Goal: Task Accomplishment & Management: Manage account settings

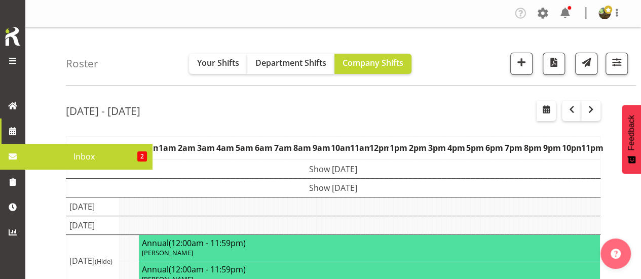
click at [75, 161] on span "Inbox" at bounding box center [83, 156] width 107 height 15
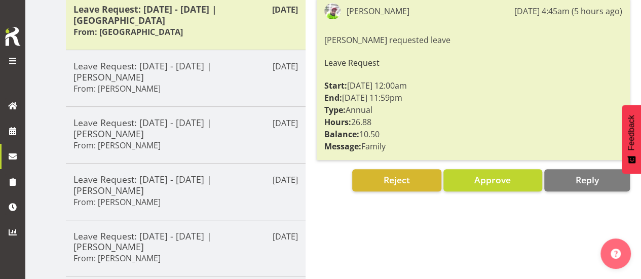
scroll to position [203, 0]
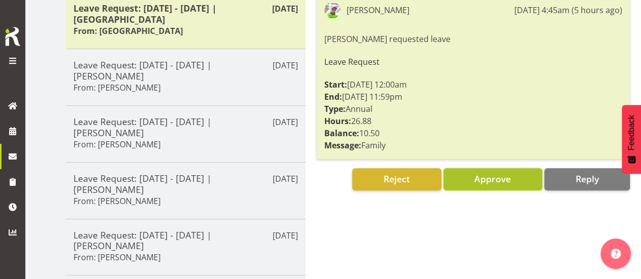
click at [492, 179] on span "Approve" at bounding box center [492, 179] width 36 height 12
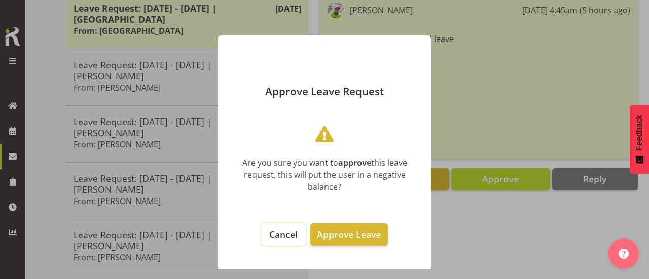
click at [285, 235] on span "Cancel" at bounding box center [283, 235] width 28 height 12
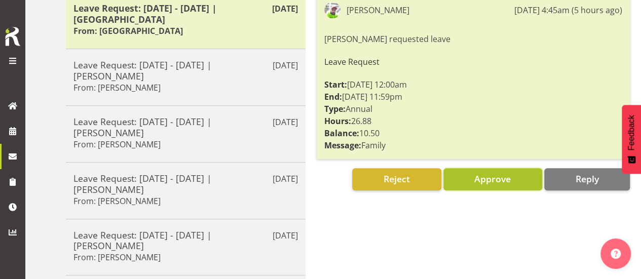
click at [495, 177] on span "Approve" at bounding box center [492, 179] width 36 height 12
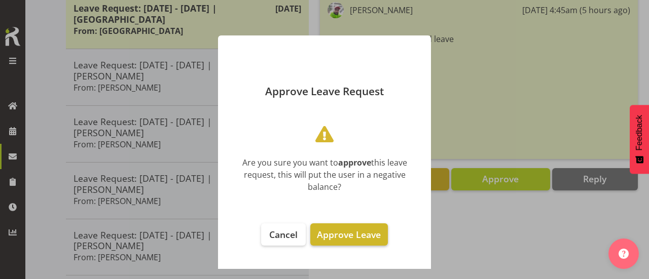
click at [363, 236] on span "Approve Leave" at bounding box center [349, 235] width 64 height 12
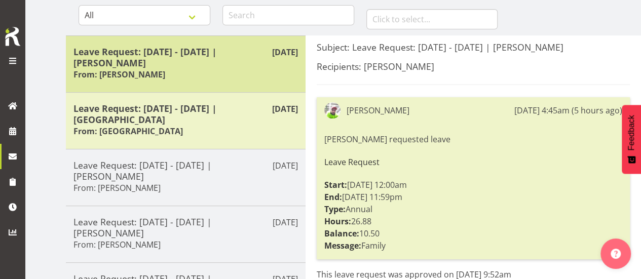
scroll to position [101, 0]
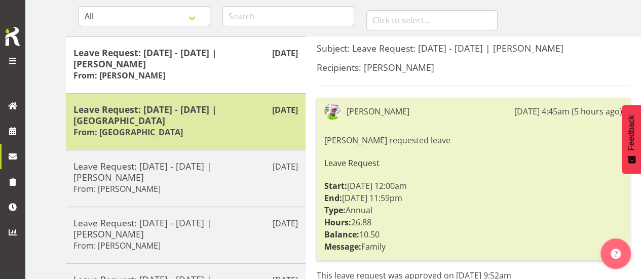
click at [199, 118] on h5 "Leave Request: 11/08/25 - 13/08/25 | Sanong Phongam" at bounding box center [185, 115] width 224 height 22
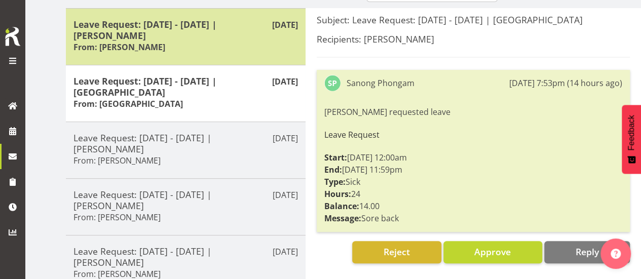
scroll to position [152, 0]
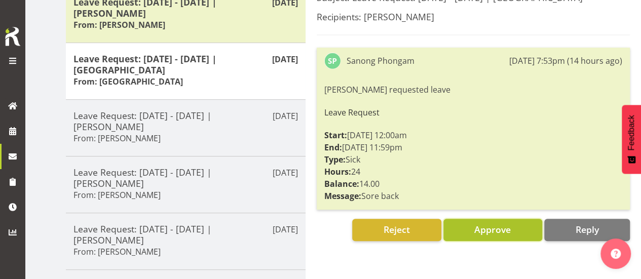
click at [490, 232] on span "Approve" at bounding box center [492, 229] width 36 height 12
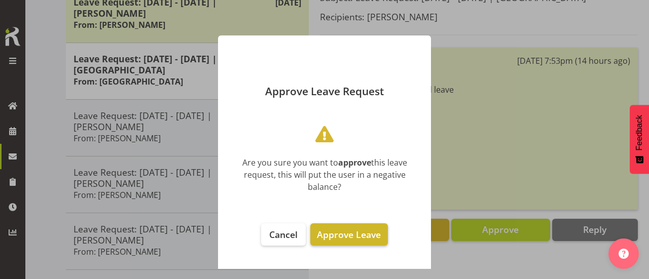
click at [369, 238] on span "Approve Leave" at bounding box center [349, 235] width 64 height 12
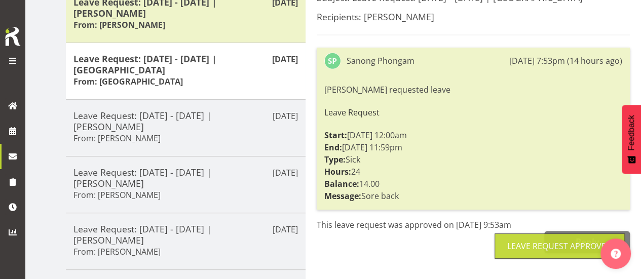
scroll to position [0, 0]
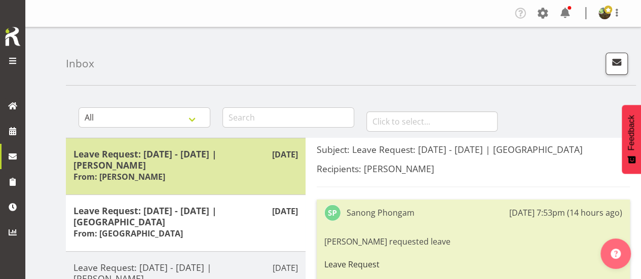
click at [165, 161] on h5 "Leave Request: 06/08/25 - 08/08/25 | Rob Windle" at bounding box center [185, 159] width 224 height 22
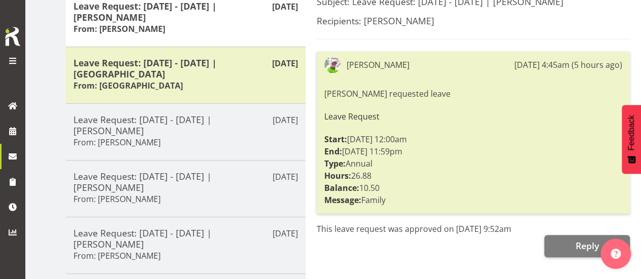
scroll to position [152, 0]
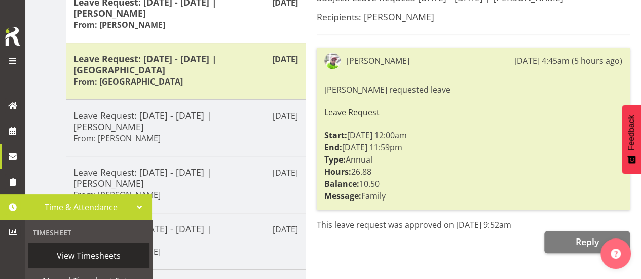
click at [86, 255] on span "View Timesheets" at bounding box center [88, 255] width 111 height 15
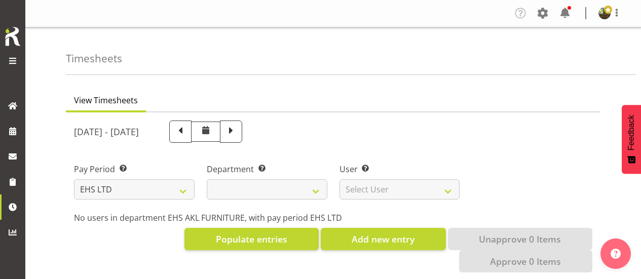
select select "7"
select select
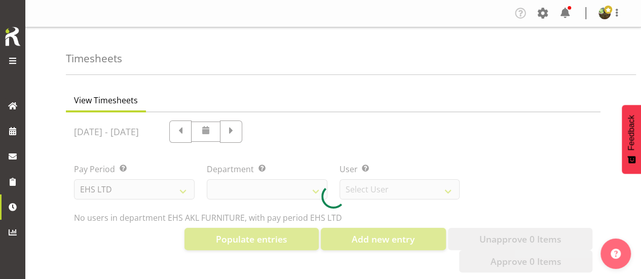
select select "8638"
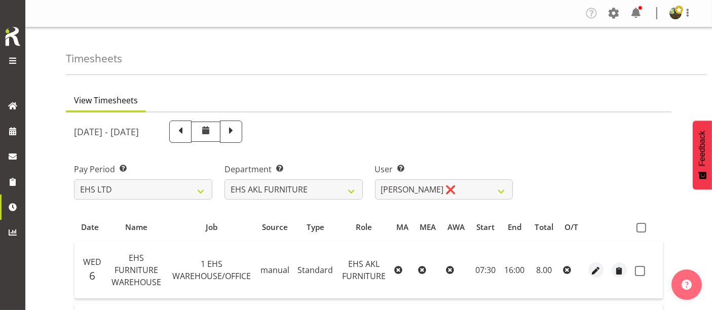
drag, startPoint x: 512, startPoint y: 1, endPoint x: 463, endPoint y: 108, distance: 117.9
click at [463, 108] on ul "View Timesheets" at bounding box center [369, 101] width 606 height 22
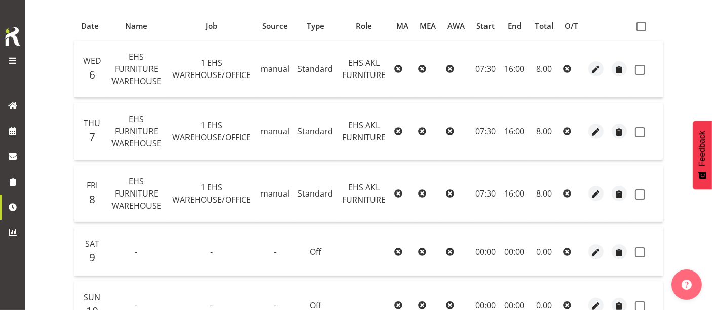
scroll to position [169, 0]
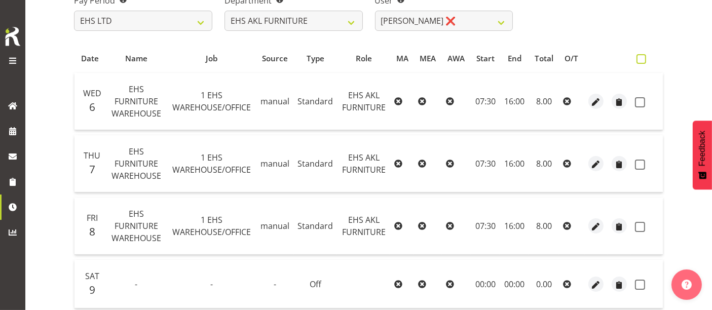
click at [641, 58] on span at bounding box center [641, 59] width 10 height 10
click at [641, 58] on input "checkbox" at bounding box center [639, 59] width 7 height 7
checkbox input "true"
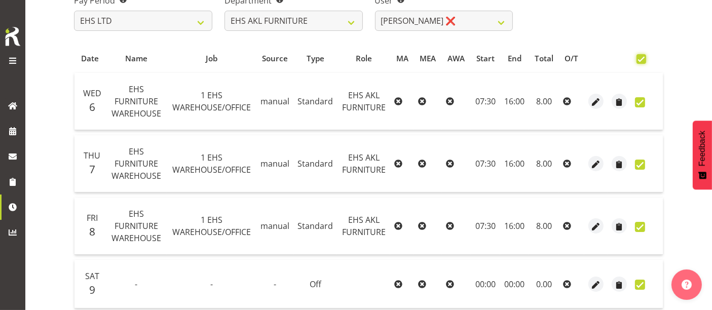
checkbox input "true"
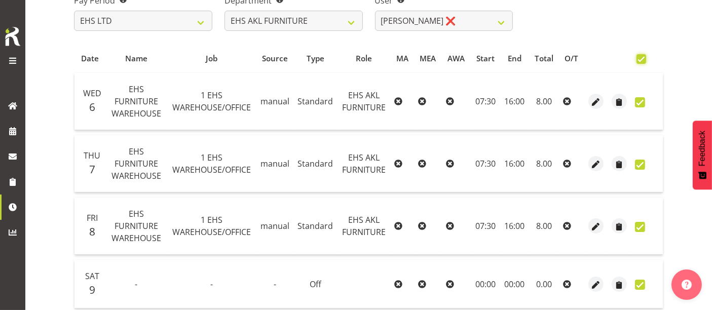
checkbox input "true"
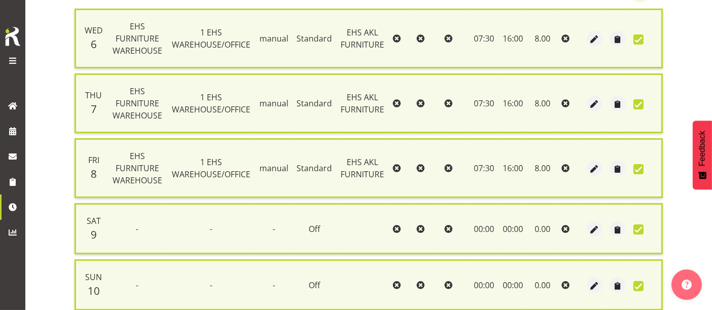
scroll to position [488, 0]
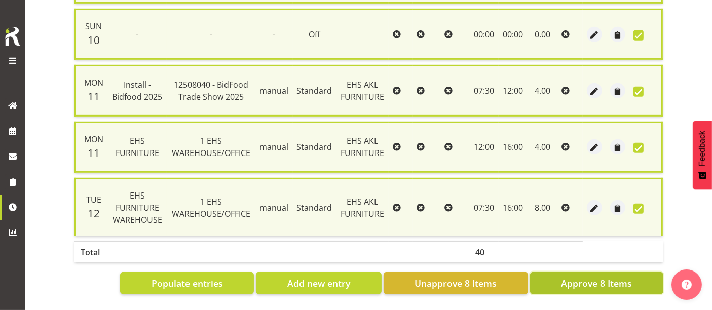
click at [621, 277] on span "Approve 8 Items" at bounding box center [596, 283] width 71 height 13
checkbox input "false"
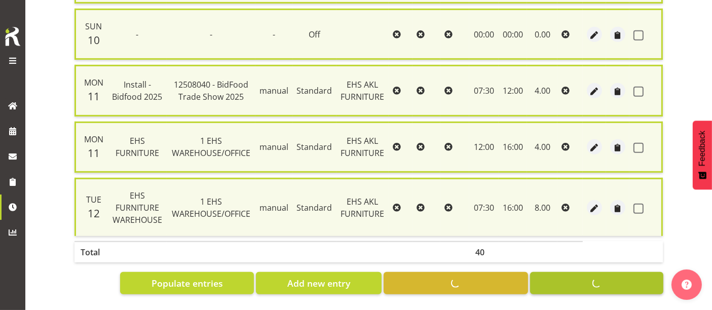
checkbox input "false"
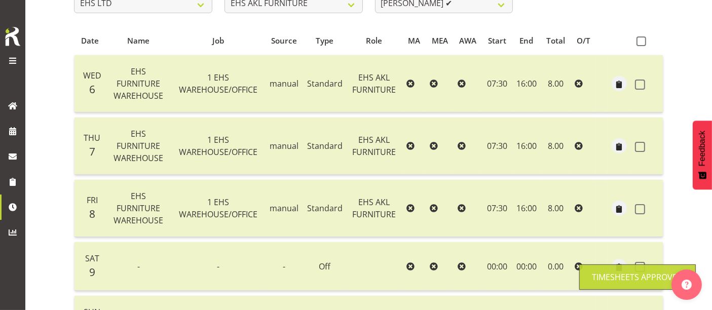
scroll to position [74, 0]
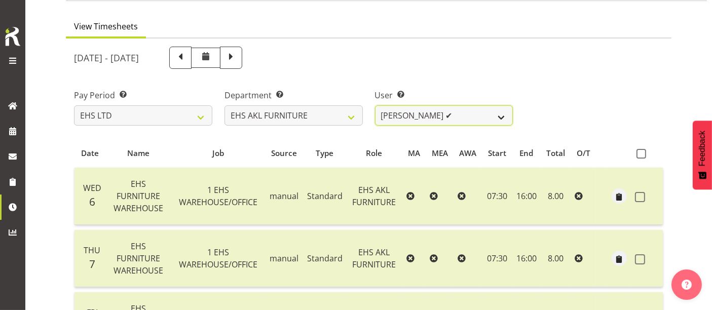
click at [444, 115] on select "[PERSON_NAME] ✔ [PERSON_NAME] ❌ [PERSON_NAME] ❌ [PERSON_NAME] ❌ [PERSON_NAME] ❌…" at bounding box center [444, 115] width 138 height 20
select select "889"
click at [375, 105] on select "[PERSON_NAME] ✔ [PERSON_NAME] ❌ [PERSON_NAME] ❌ [PERSON_NAME] ❌ [PERSON_NAME] ❌…" at bounding box center [444, 115] width 138 height 20
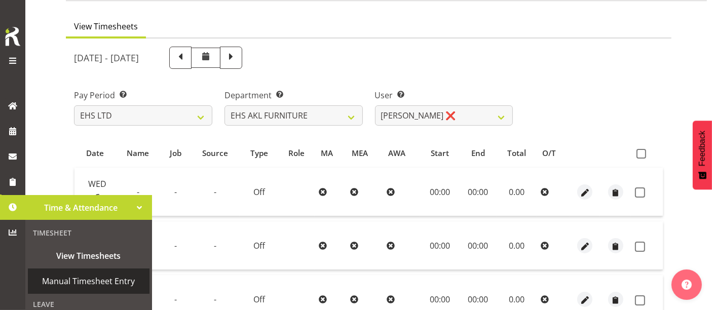
click at [73, 279] on span "Manual Timesheet Entry" at bounding box center [88, 281] width 111 height 15
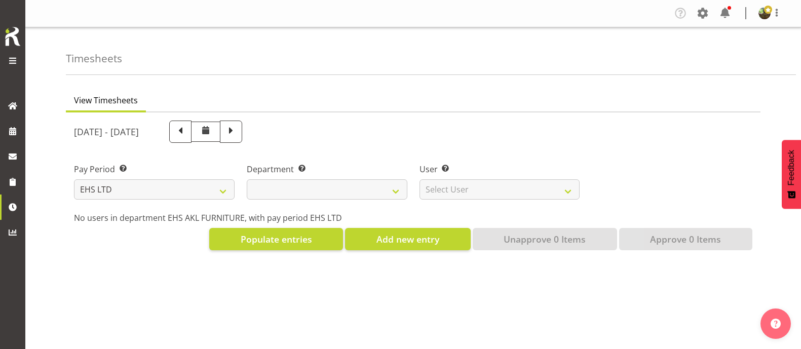
select select "7"
select select
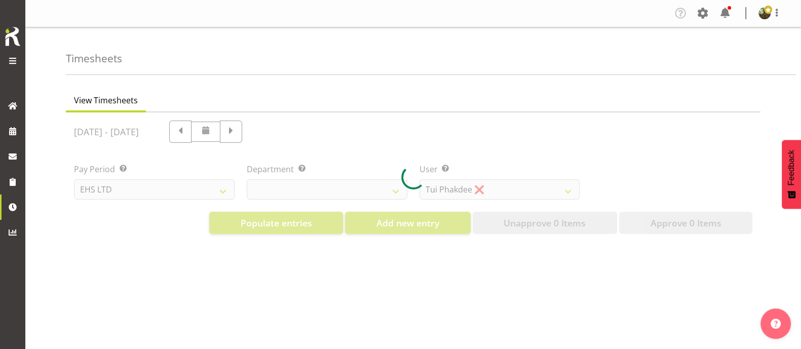
select select "8638"
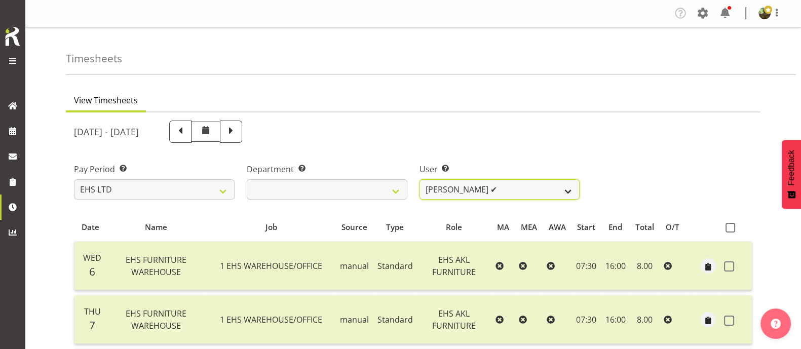
click at [554, 183] on select "[PERSON_NAME] ✔ [PERSON_NAME] ❌ [PERSON_NAME] ❌ [PERSON_NAME] ❌ [PERSON_NAME] ❌…" at bounding box center [500, 189] width 161 height 20
click at [729, 226] on span at bounding box center [731, 228] width 10 height 10
click at [729, 226] on input "checkbox" at bounding box center [729, 227] width 7 height 7
checkbox input "true"
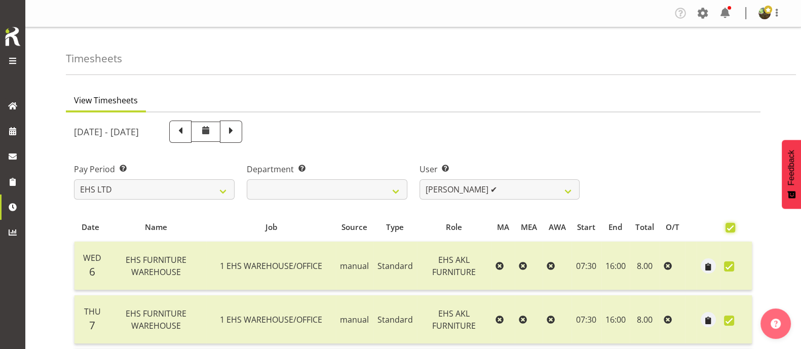
checkbox input "true"
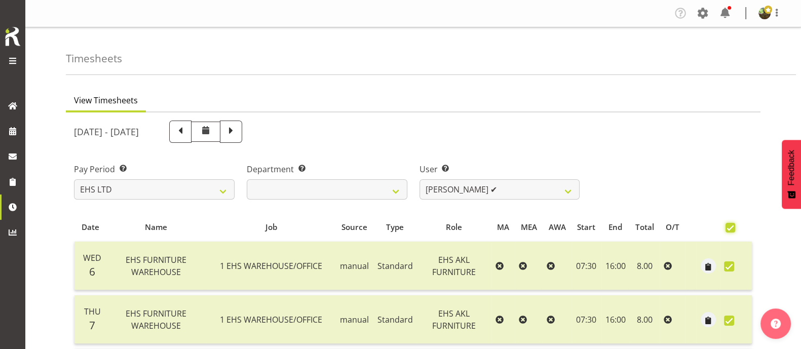
checkbox input "true"
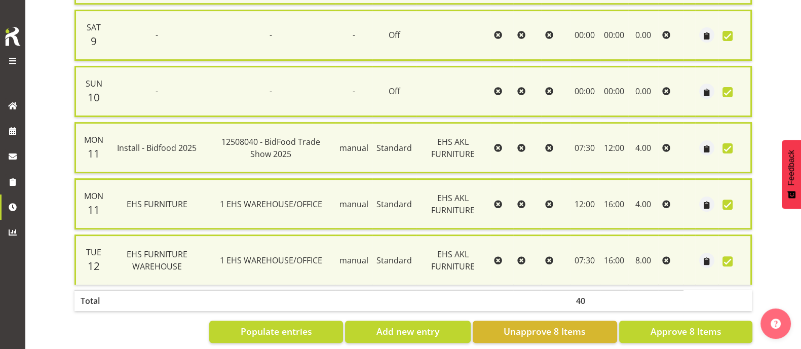
scroll to position [416, 0]
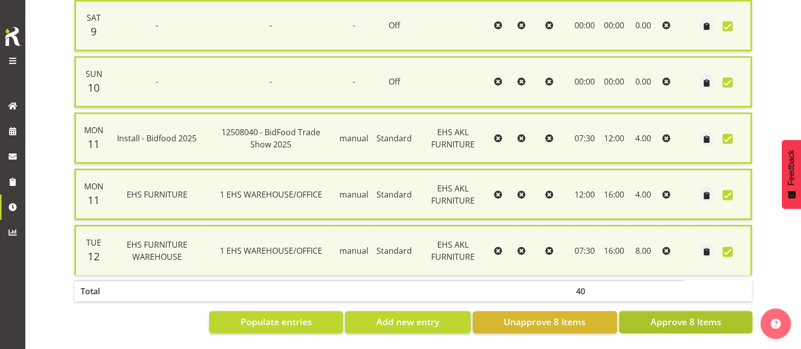
click at [685, 315] on span "Approve 8 Items" at bounding box center [685, 321] width 71 height 13
checkbox input "false"
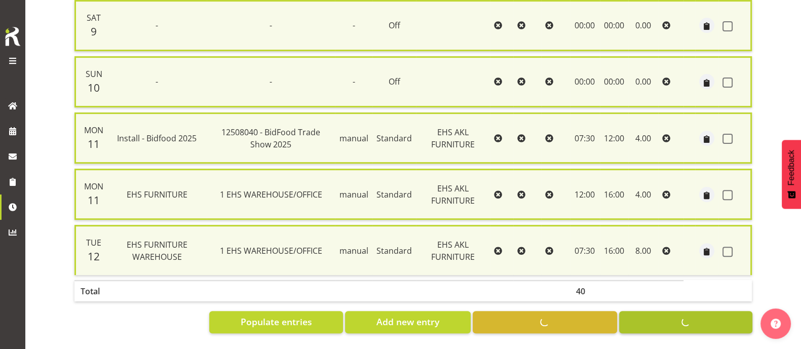
checkbox input "false"
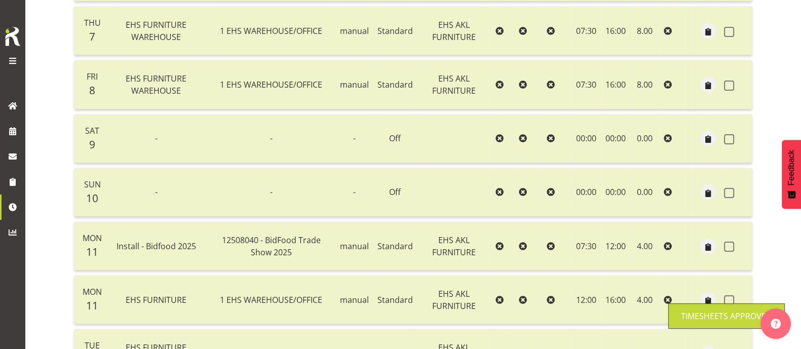
scroll to position [0, 0]
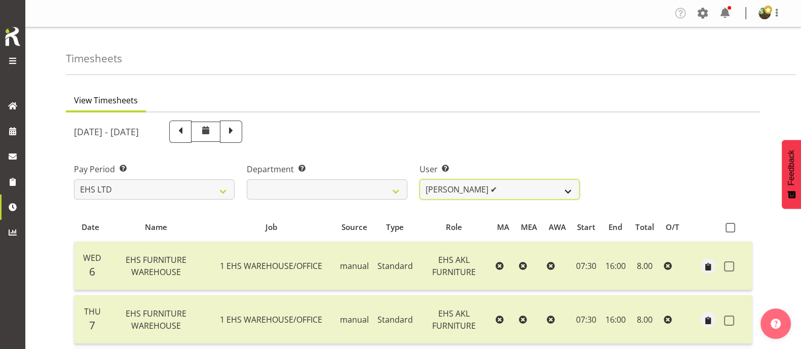
click at [535, 189] on select "[PERSON_NAME] ✔ [PERSON_NAME] ❌ [PERSON_NAME] ❌ [PERSON_NAME] ❌ [PERSON_NAME] ❌…" at bounding box center [500, 189] width 161 height 20
select select "889"
click at [420, 179] on select "[PERSON_NAME] ✔ [PERSON_NAME] ❌ [PERSON_NAME] ❌ [PERSON_NAME] ❌ [PERSON_NAME] ❌…" at bounding box center [500, 189] width 161 height 20
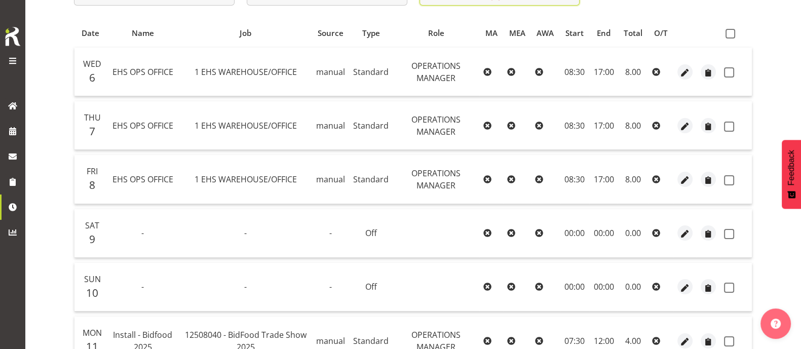
scroll to position [146, 0]
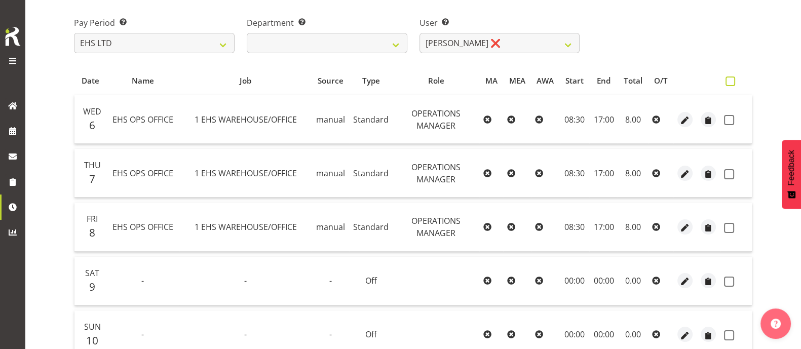
click at [733, 80] on span at bounding box center [731, 82] width 10 height 10
click at [732, 80] on input "checkbox" at bounding box center [729, 81] width 7 height 7
checkbox input "true"
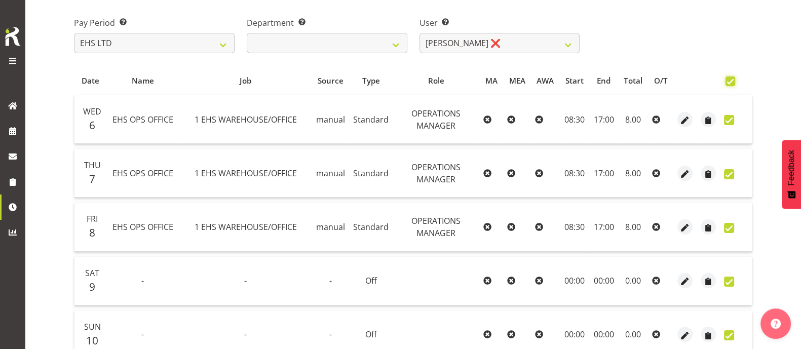
checkbox input "true"
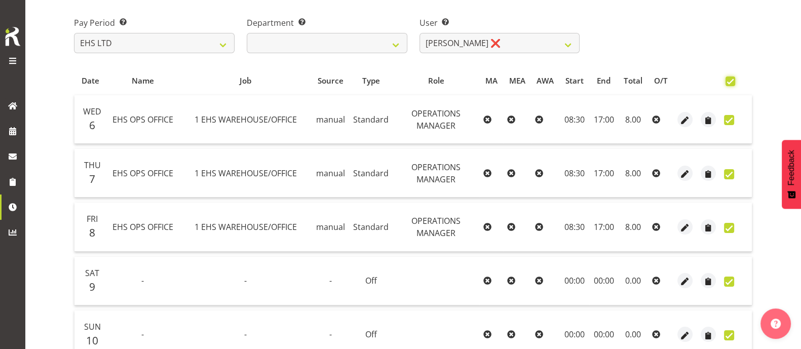
checkbox input "true"
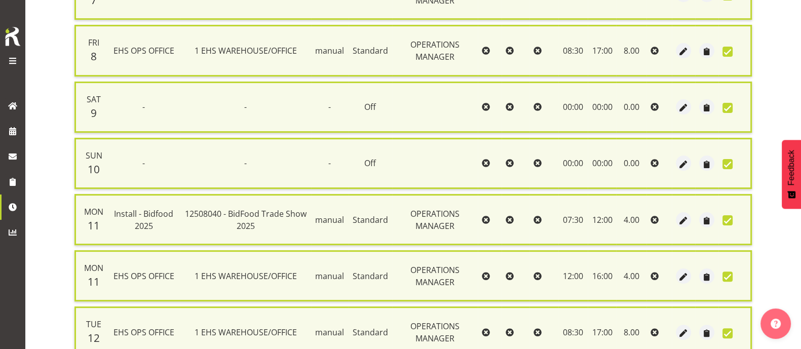
scroll to position [416, 0]
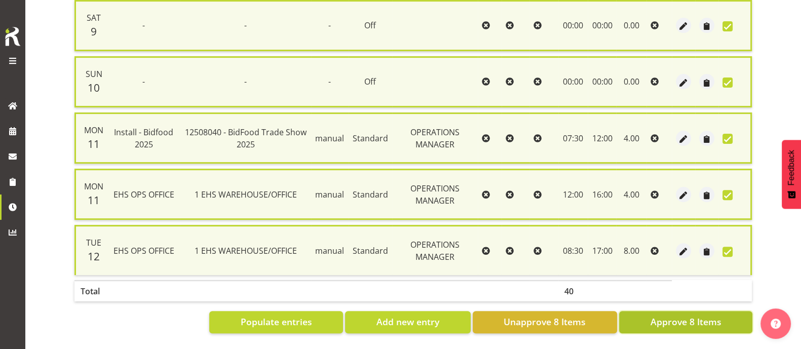
click at [670, 315] on span "Approve 8 Items" at bounding box center [685, 321] width 71 height 13
checkbox input "false"
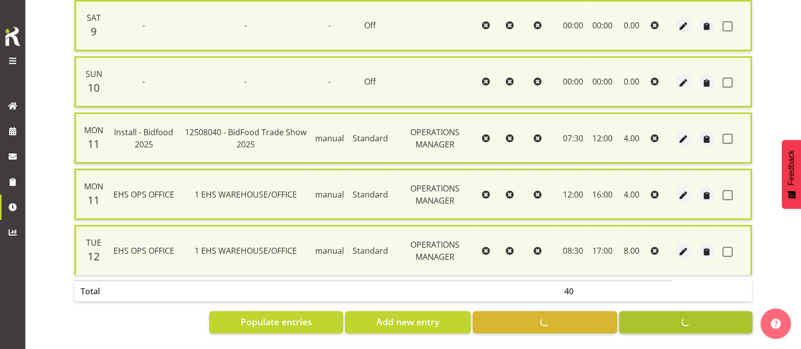
checkbox input "false"
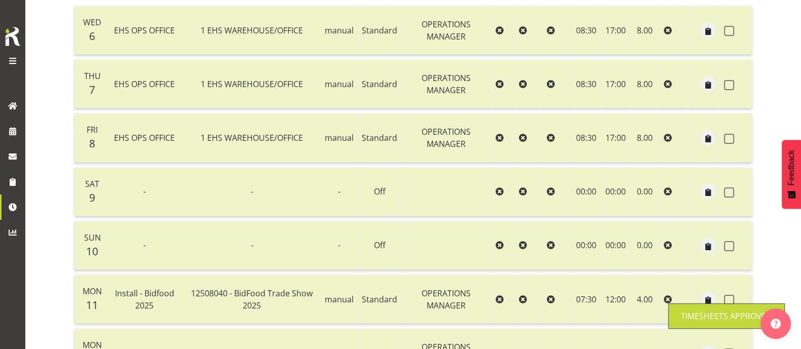
scroll to position [0, 0]
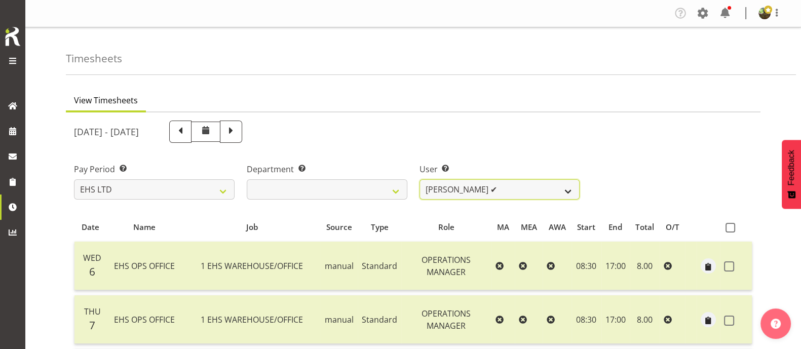
click at [519, 189] on select "[PERSON_NAME] ✔ [PERSON_NAME] ✔ [PERSON_NAME] ❌ [PERSON_NAME] ❌ [PERSON_NAME] ❌…" at bounding box center [500, 189] width 161 height 20
select select "1109"
click at [420, 179] on select "[PERSON_NAME] ✔ [PERSON_NAME] ✔ [PERSON_NAME] ❌ [PERSON_NAME] ❌ [PERSON_NAME] ❌…" at bounding box center [500, 189] width 161 height 20
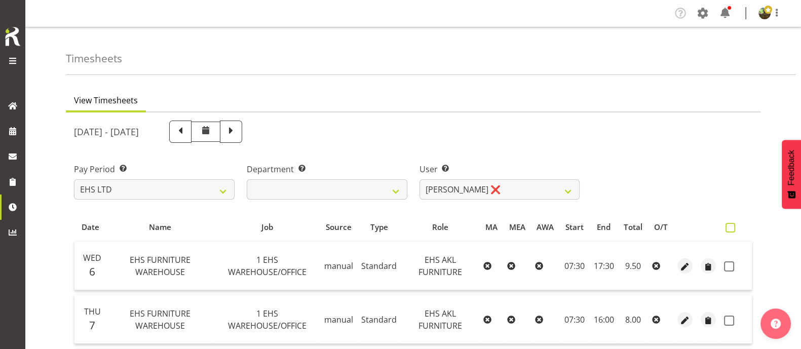
click at [732, 227] on span at bounding box center [731, 228] width 10 height 10
click at [732, 227] on input "checkbox" at bounding box center [729, 227] width 7 height 7
checkbox input "true"
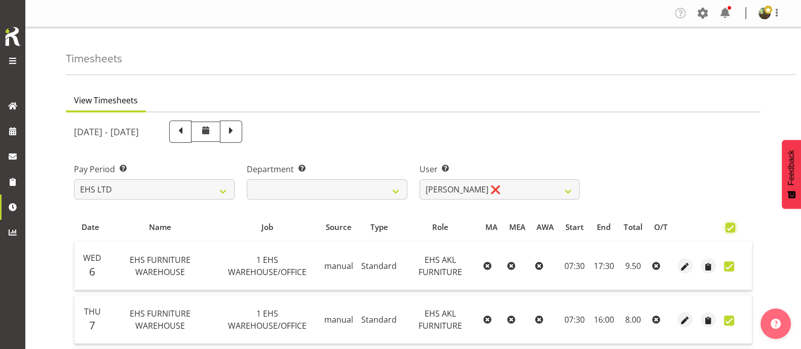
checkbox input "true"
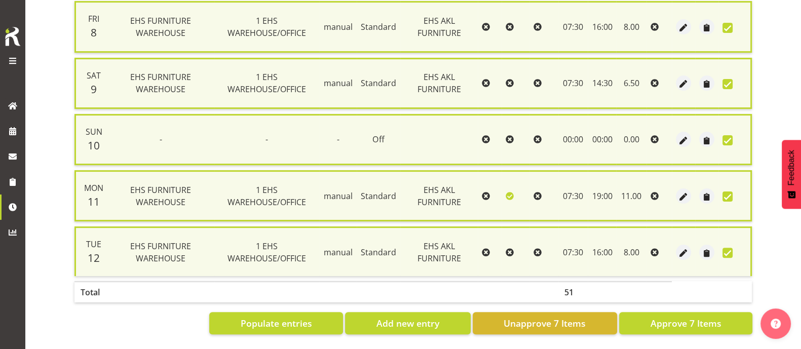
scroll to position [360, 0]
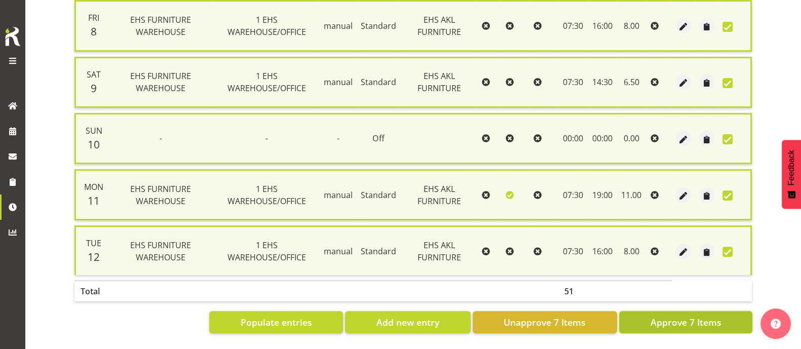
click at [688, 316] on span "Approve 7 Items" at bounding box center [685, 322] width 71 height 13
checkbox input "false"
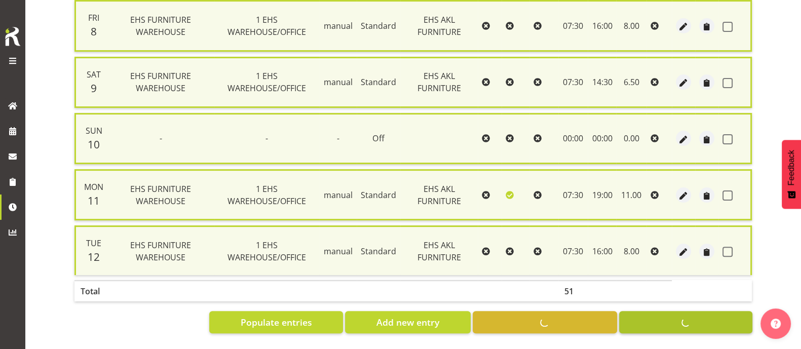
checkbox input "false"
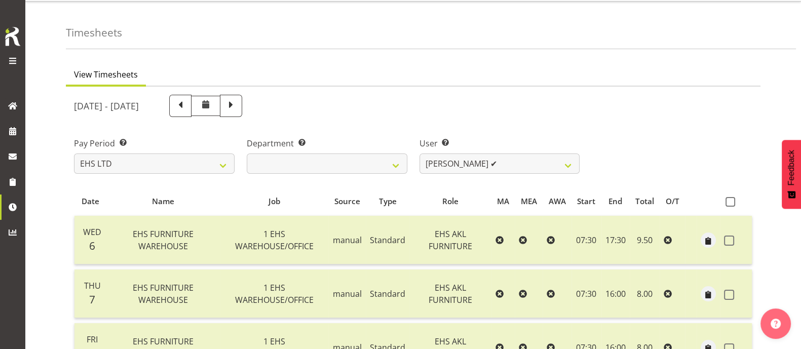
scroll to position [0, 0]
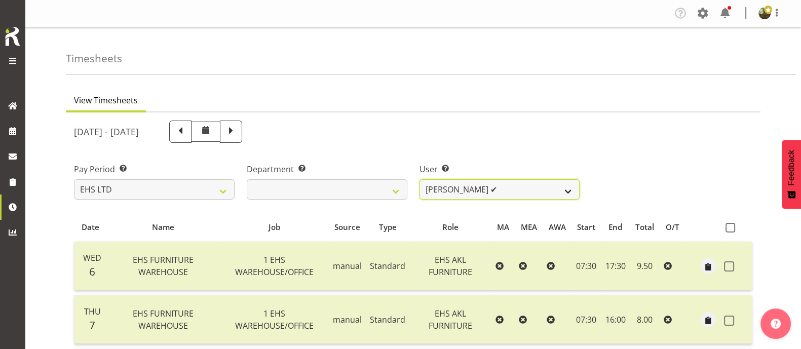
click at [537, 186] on select "[PERSON_NAME] ✔ [PERSON_NAME] ✔ [PERSON_NAME] ✔ [PERSON_NAME] ❌ [PERSON_NAME] ❌…" at bounding box center [500, 189] width 161 height 20
select select "1112"
click at [420, 179] on select "[PERSON_NAME] ✔ [PERSON_NAME] ✔ [PERSON_NAME] ✔ [PERSON_NAME] ❌ [PERSON_NAME] ❌…" at bounding box center [500, 189] width 161 height 20
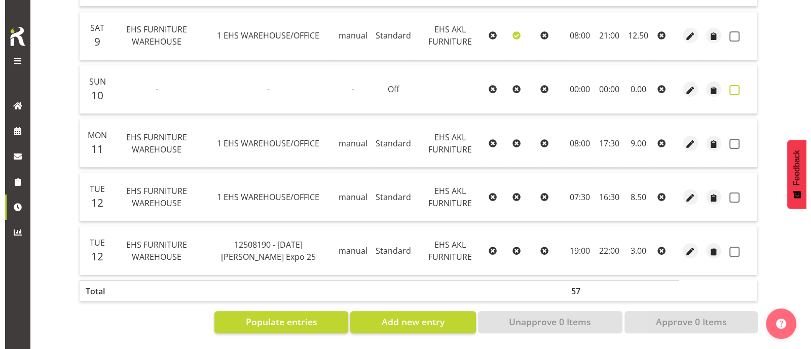
scroll to position [400, 0]
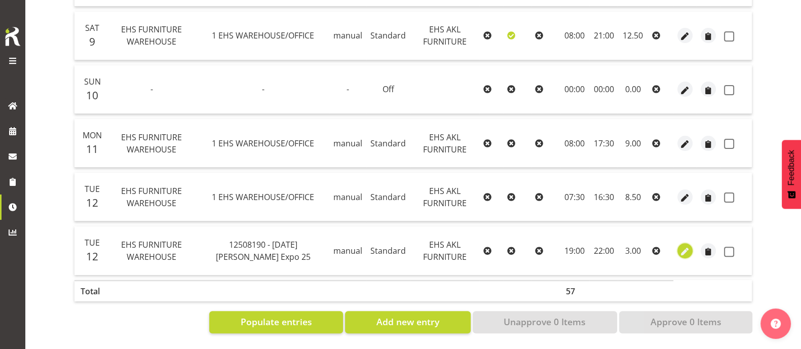
click at [684, 246] on span "button" at bounding box center [686, 252] width 12 height 12
select select "Standard"
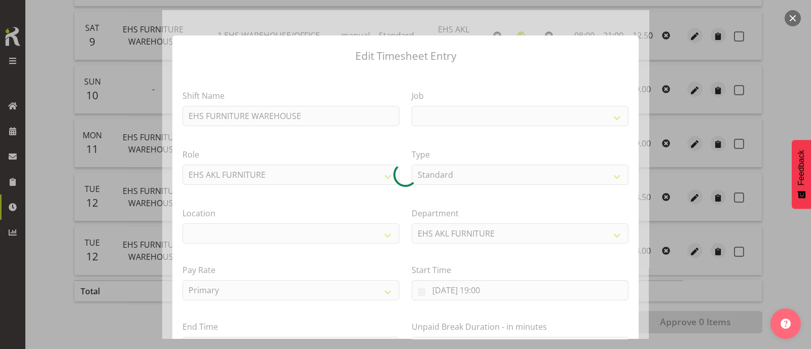
select select
select select "10145"
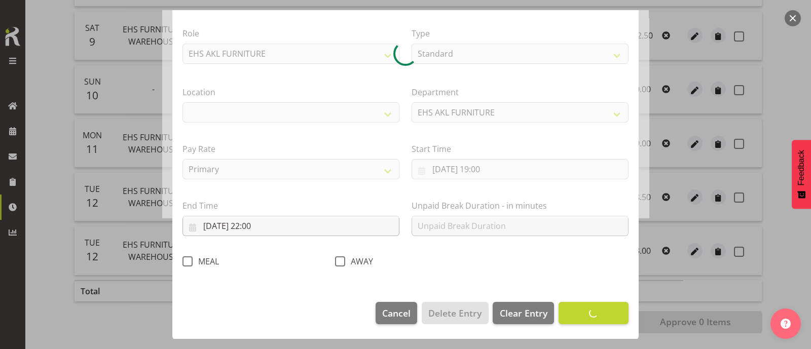
select select "35"
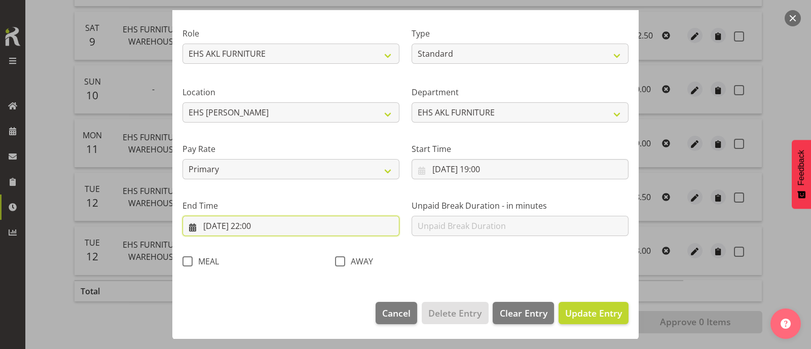
click at [256, 228] on input "[DATE] 22:00" at bounding box center [290, 226] width 217 height 20
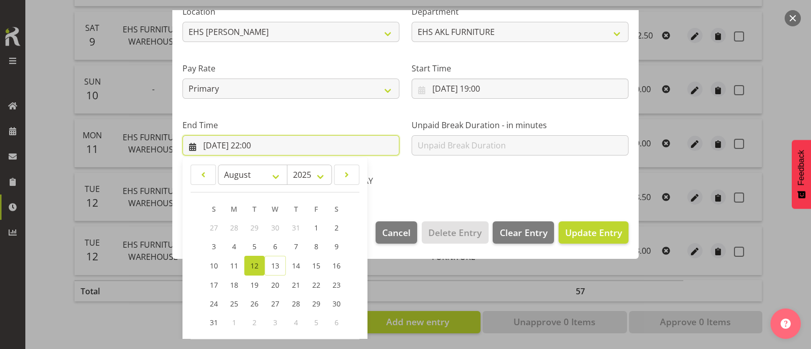
scroll to position [248, 0]
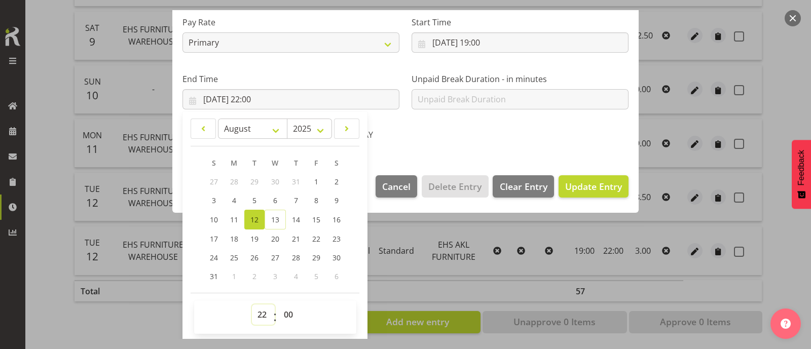
click at [264, 313] on select "00 01 02 03 04 05 06 07 08 09 10 11 12 13 14 15 16 17 18 19 20 21 22 23" at bounding box center [263, 315] width 23 height 20
select select "23"
click at [252, 305] on select "00 01 02 03 04 05 06 07 08 09 10 11 12 13 14 15 16 17 18 19 20 21 22 23" at bounding box center [263, 315] width 23 height 20
type input "[DATE] 23:00"
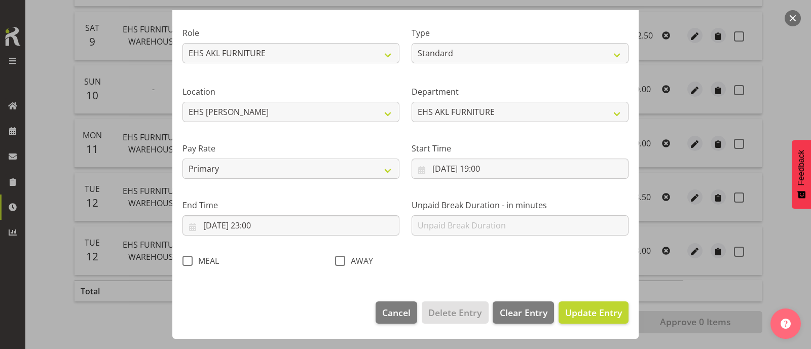
scroll to position [121, 0]
click at [583, 313] on span "Update Entry" at bounding box center [593, 313] width 57 height 12
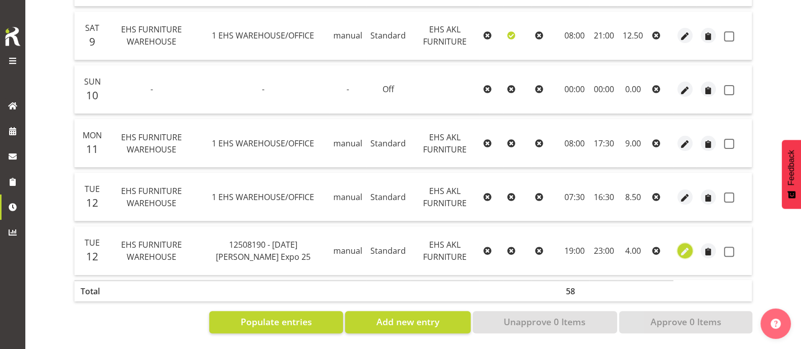
click at [689, 246] on span "button" at bounding box center [686, 252] width 12 height 12
select select "Standard"
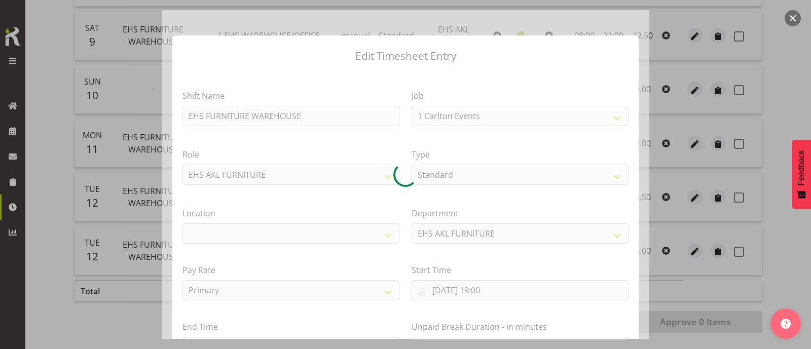
select select "10145"
select select "35"
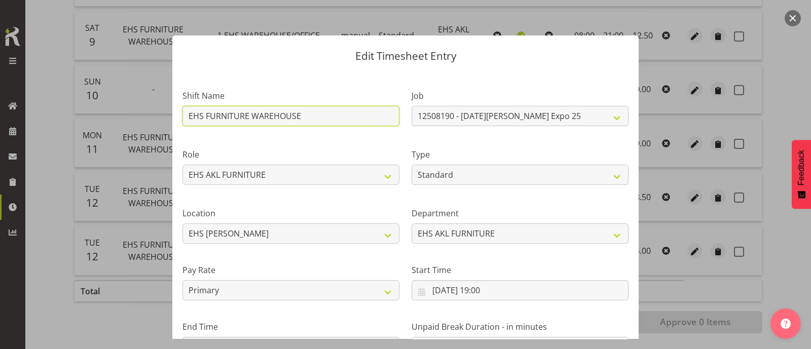
drag, startPoint x: 302, startPoint y: 117, endPoint x: 147, endPoint y: 121, distance: 154.1
click at [147, 121] on div "Edit Timesheet Entry Shift Name EHS FURNITURE WAREHOUSE Job 1 Carlton Events 1 …" at bounding box center [405, 174] width 811 height 349
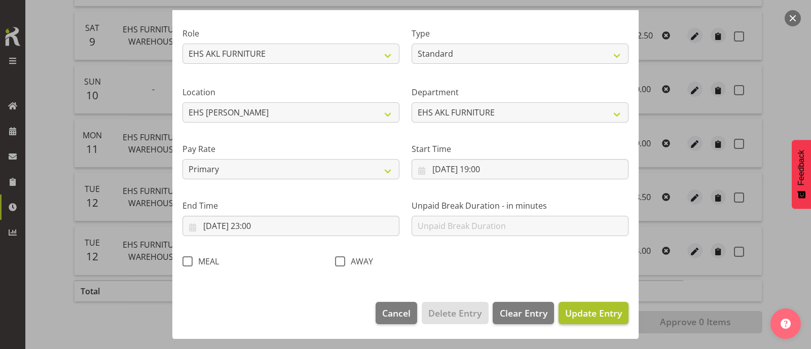
type input "Strike - [DATE][PERSON_NAME] 2025"
click at [598, 313] on span "Update Entry" at bounding box center [593, 313] width 57 height 12
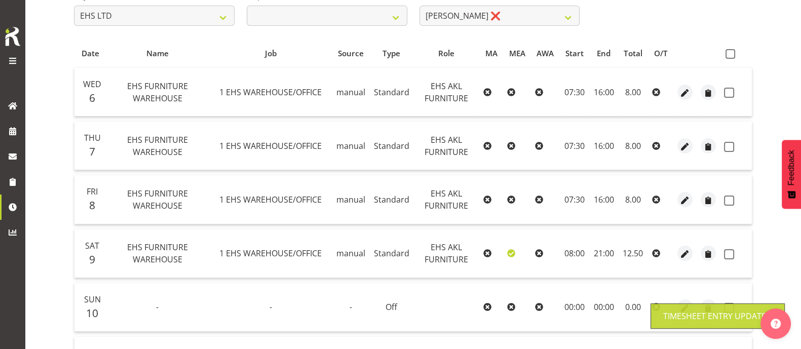
scroll to position [146, 0]
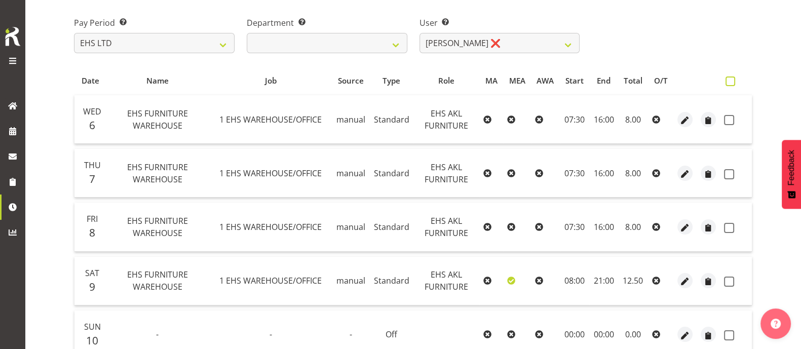
click at [734, 83] on span at bounding box center [731, 82] width 10 height 10
click at [732, 83] on input "checkbox" at bounding box center [729, 81] width 7 height 7
checkbox input "true"
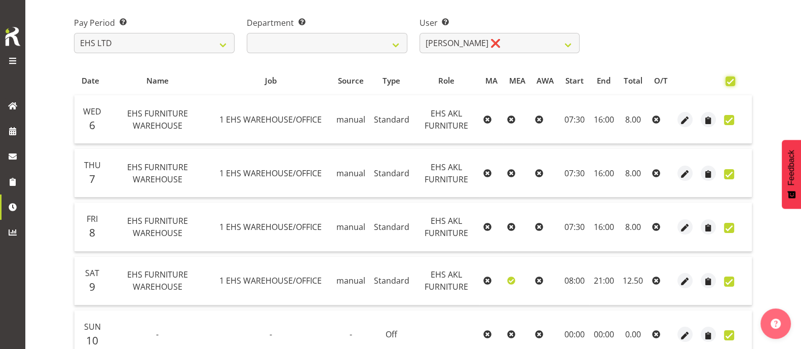
checkbox input "true"
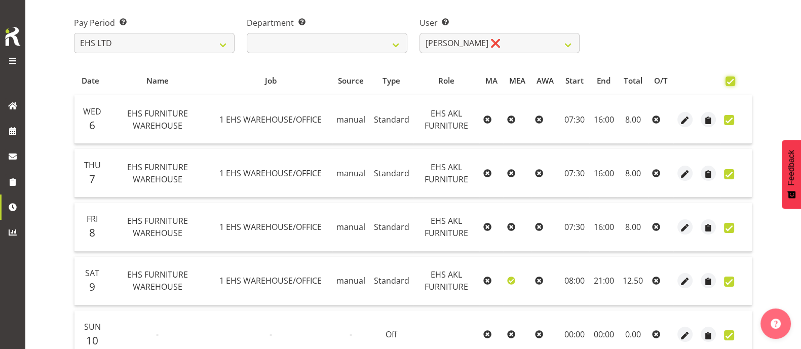
checkbox input "true"
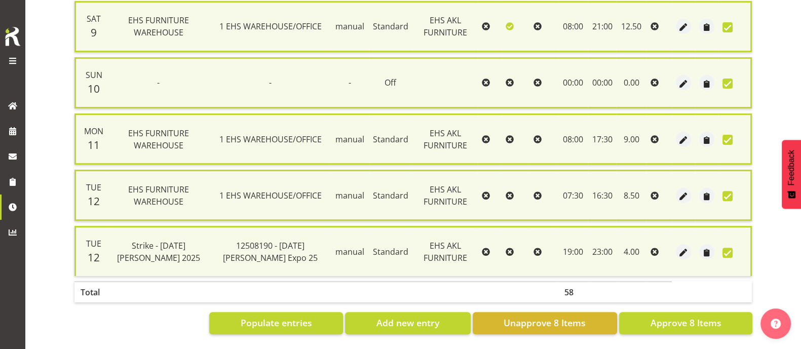
scroll to position [416, 0]
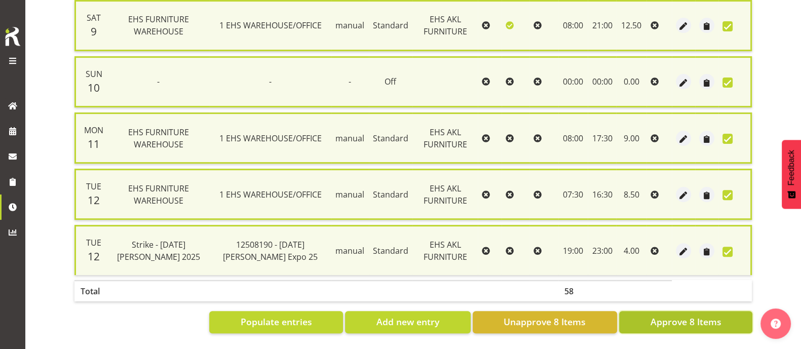
click at [662, 315] on span "Approve 8 Items" at bounding box center [685, 321] width 71 height 13
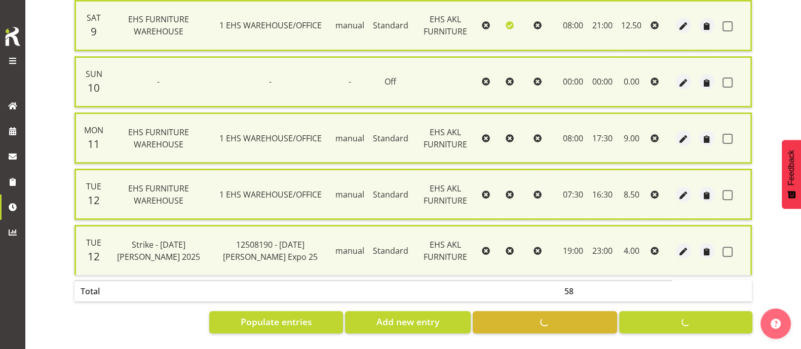
checkbox input "false"
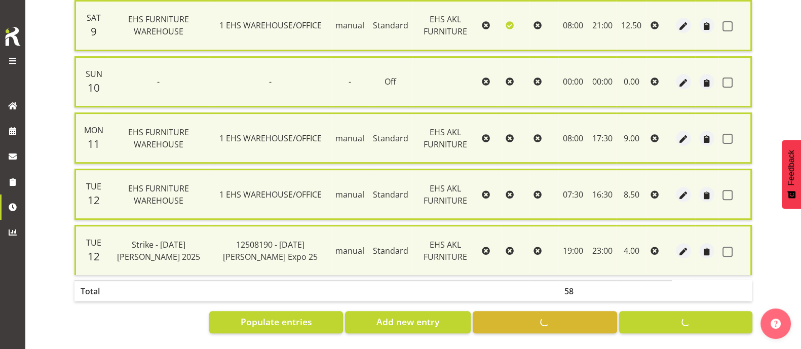
checkbox input "false"
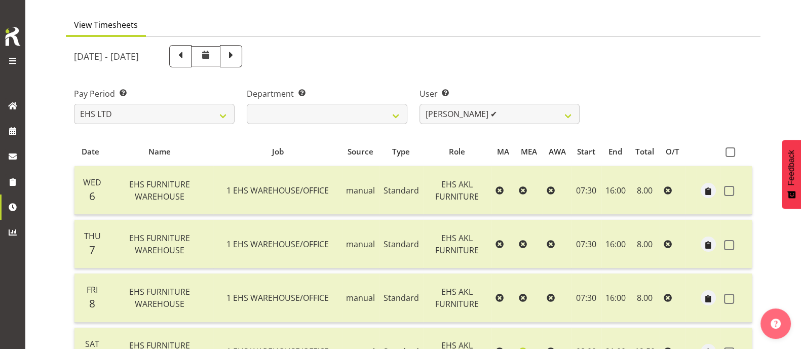
scroll to position [20, 0]
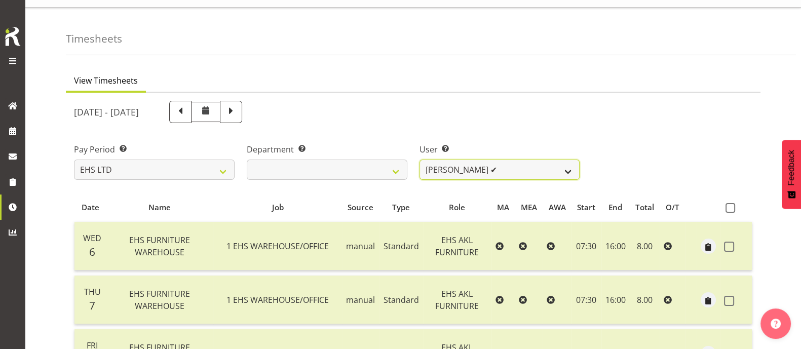
click at [534, 172] on select "[PERSON_NAME] ✔ [PERSON_NAME] ✔ [PERSON_NAME] ✔ [PERSON_NAME] ✔ [PERSON_NAME] ❌…" at bounding box center [500, 170] width 161 height 20
select select "7523"
click at [420, 160] on select "[PERSON_NAME] ✔ [PERSON_NAME] ✔ [PERSON_NAME] ✔ [PERSON_NAME] ✔ [PERSON_NAME] ❌…" at bounding box center [500, 170] width 161 height 20
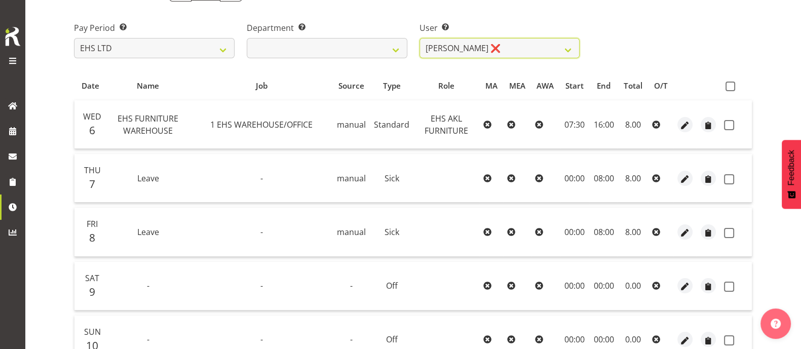
scroll to position [146, 0]
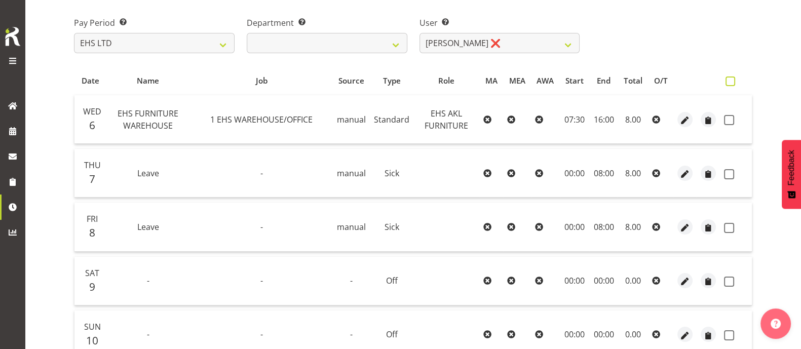
click at [731, 85] on span at bounding box center [731, 82] width 10 height 10
click at [731, 85] on input "checkbox" at bounding box center [729, 81] width 7 height 7
checkbox input "true"
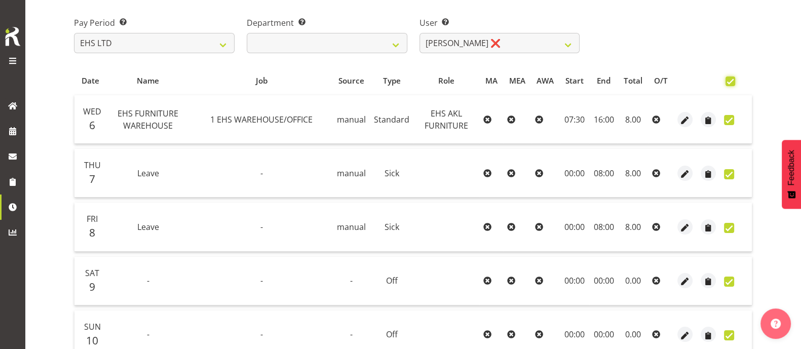
checkbox input "true"
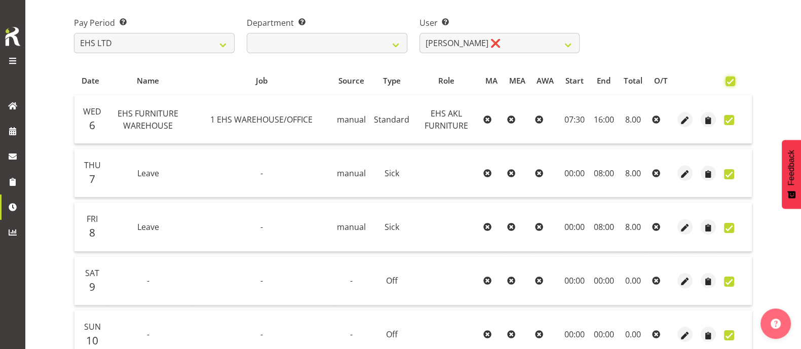
checkbox input "true"
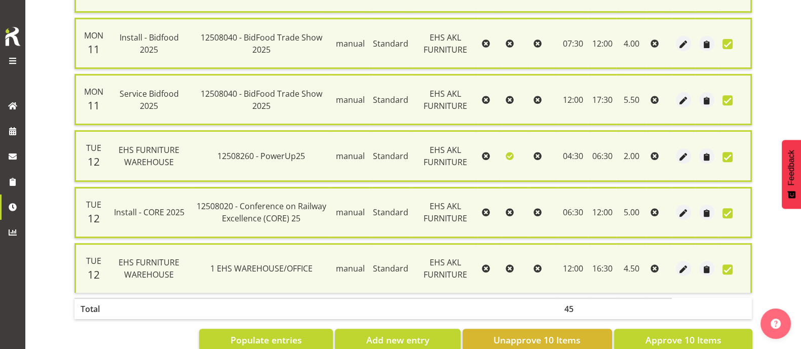
scroll to position [527, 0]
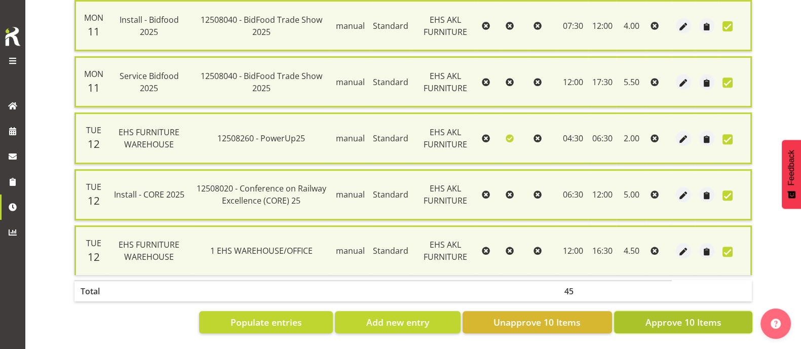
click at [695, 316] on span "Approve 10 Items" at bounding box center [683, 322] width 76 height 13
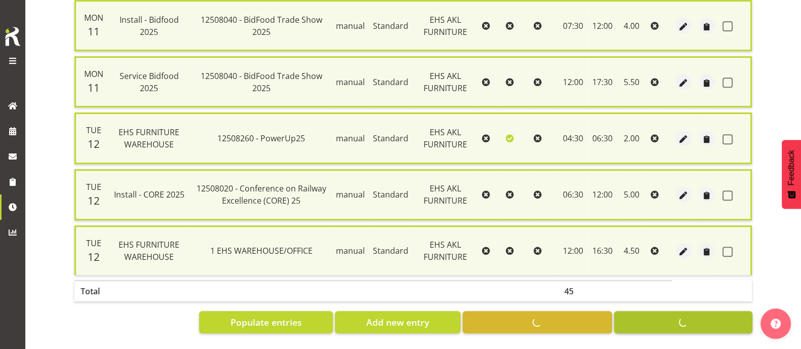
checkbox input "false"
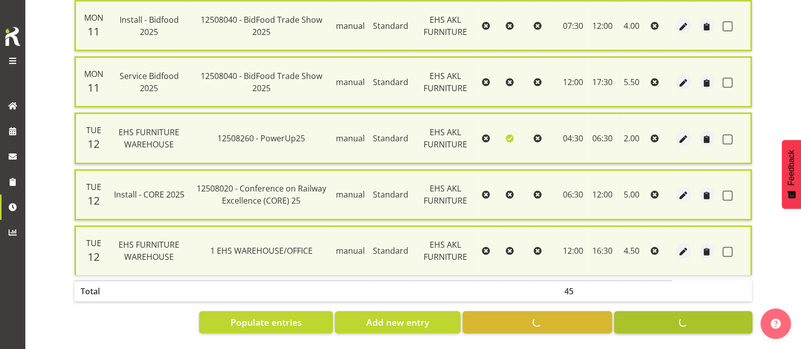
checkbox input "false"
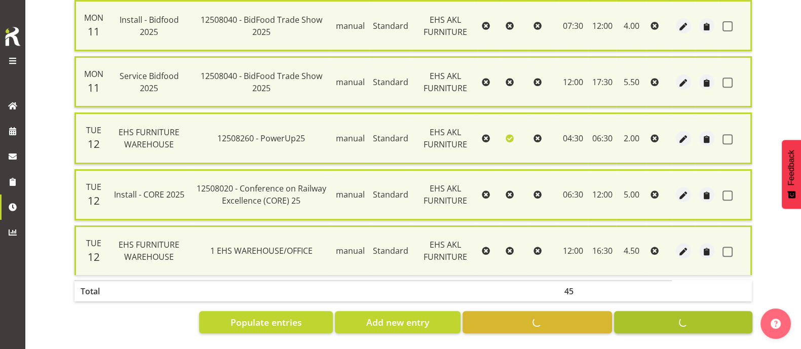
checkbox input "false"
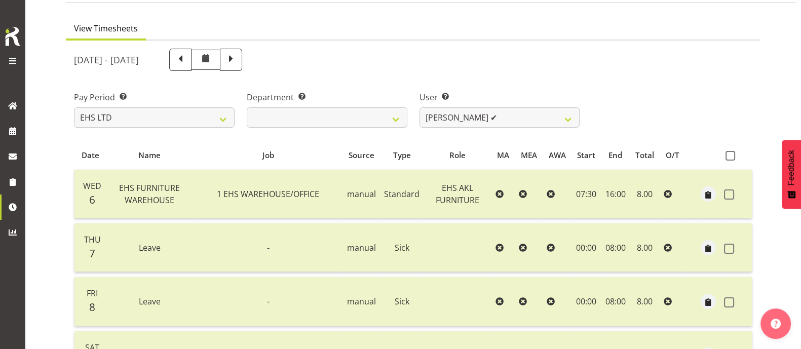
scroll to position [63, 0]
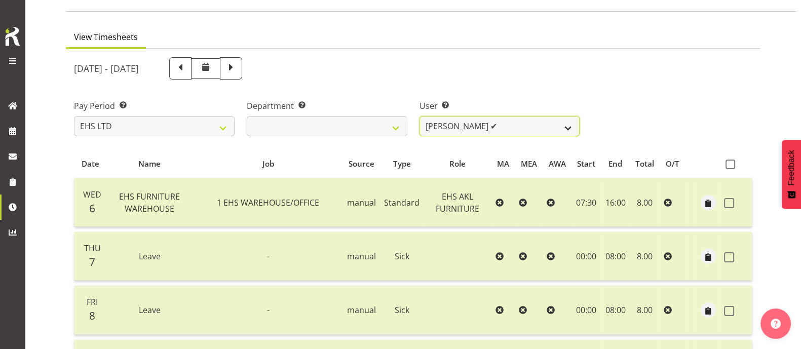
click at [555, 124] on select "[PERSON_NAME] ✔ [PERSON_NAME] ✔ [PERSON_NAME] ✔ [PERSON_NAME] ✔ [PERSON_NAME] ✔…" at bounding box center [500, 126] width 161 height 20
select select "1114"
click at [420, 116] on select "[PERSON_NAME] ✔ [PERSON_NAME] ✔ [PERSON_NAME] ✔ [PERSON_NAME] ✔ [PERSON_NAME] ✔…" at bounding box center [500, 126] width 161 height 20
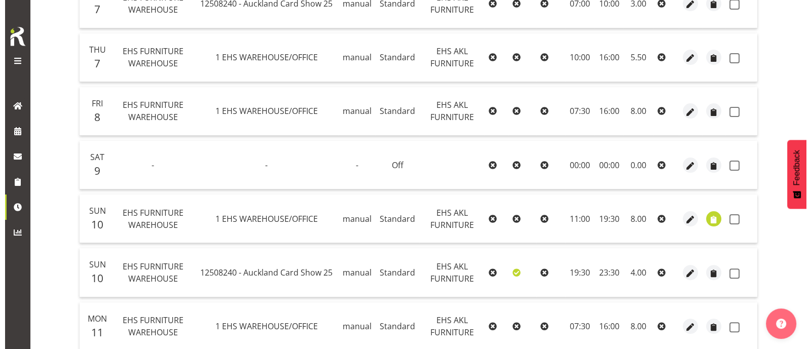
scroll to position [352, 0]
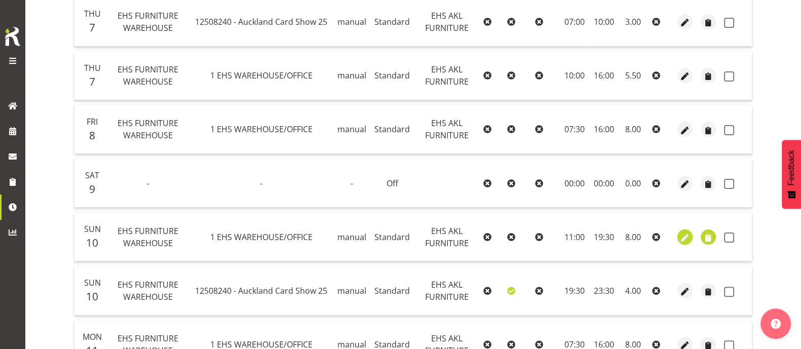
click at [683, 235] on span "button" at bounding box center [686, 238] width 12 height 12
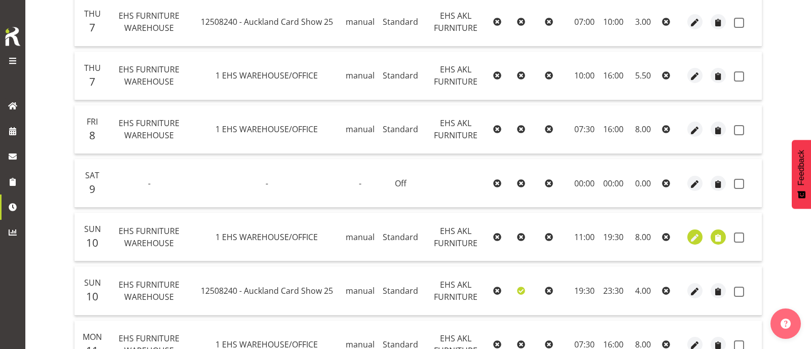
select select "Standard"
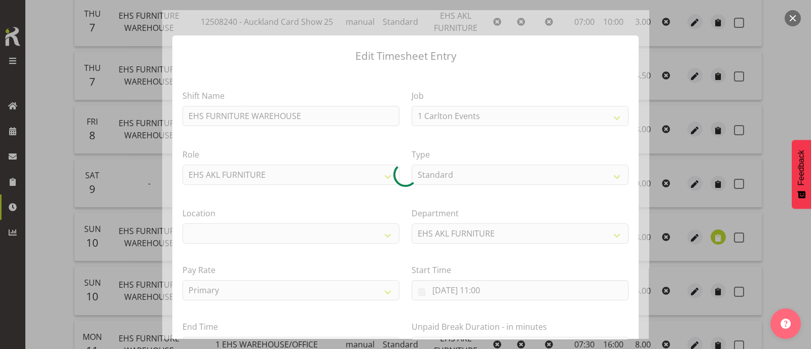
select select "69"
select select "35"
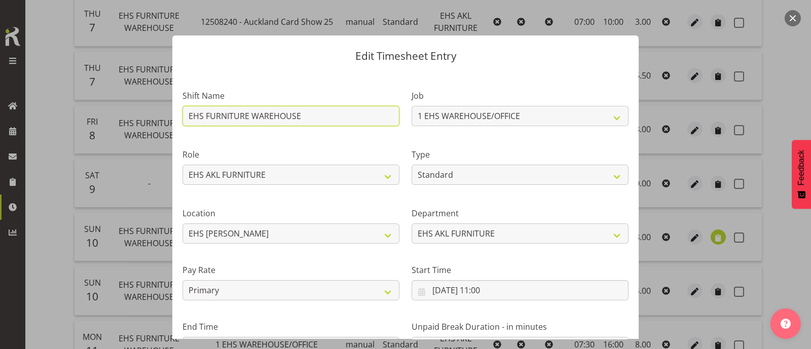
drag, startPoint x: 309, startPoint y: 119, endPoint x: 119, endPoint y: 125, distance: 190.7
click at [119, 125] on div "Edit Timesheet Entry Shift Name EHS FURNITURE WAREHOUSE Job 1 Carlton Events 1 …" at bounding box center [405, 174] width 811 height 349
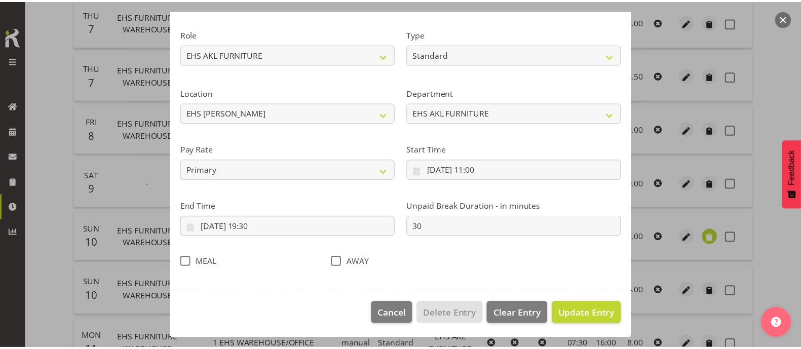
scroll to position [121, 0]
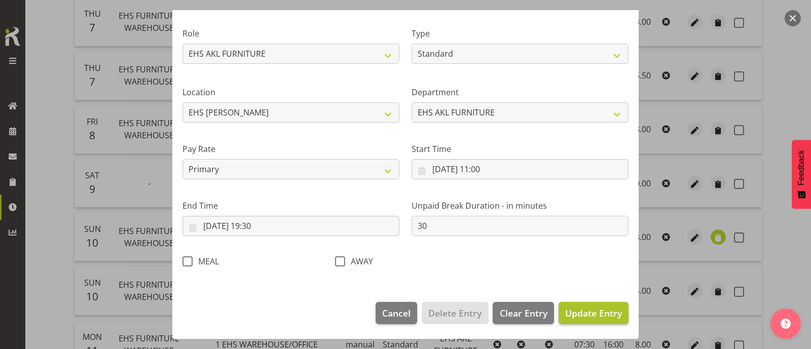
type input "Load Bidfood/FST Media/[PERSON_NAME]"
click at [582, 308] on span "Update Entry" at bounding box center [593, 313] width 57 height 12
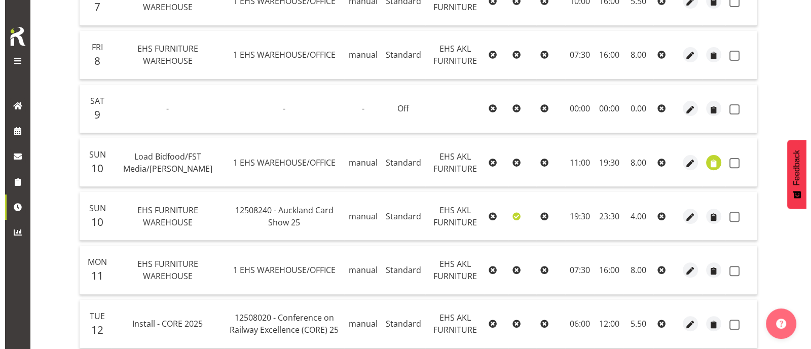
scroll to position [478, 0]
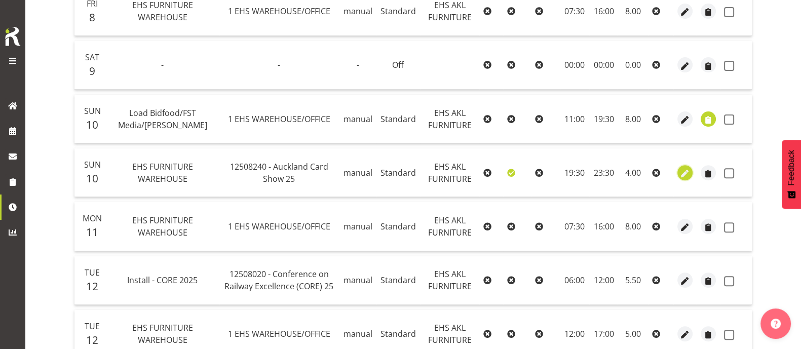
click at [682, 168] on span "button" at bounding box center [686, 174] width 12 height 12
select select "Standard"
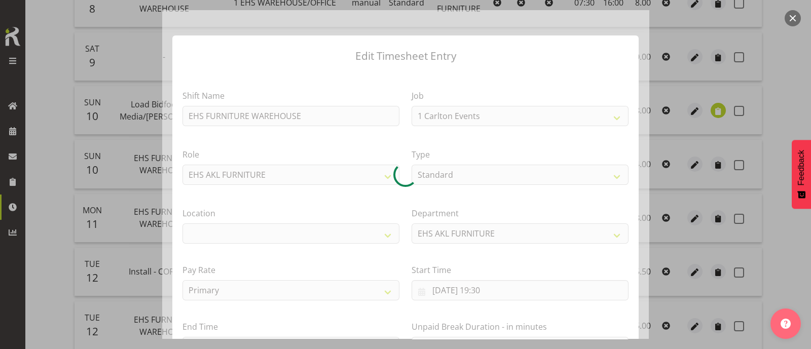
select select "10375"
select select "35"
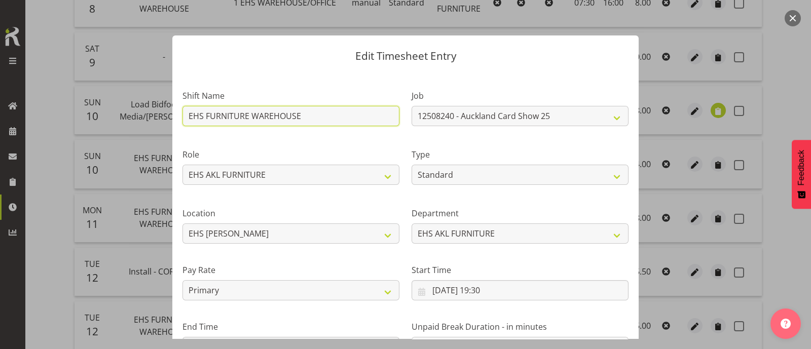
drag, startPoint x: 307, startPoint y: 118, endPoint x: 142, endPoint y: 124, distance: 165.3
click at [142, 124] on div "Edit Timesheet Entry Shift Name EHS FURNITURE WAREHOUSE Job 1 Carlton Events 1 …" at bounding box center [405, 174] width 811 height 349
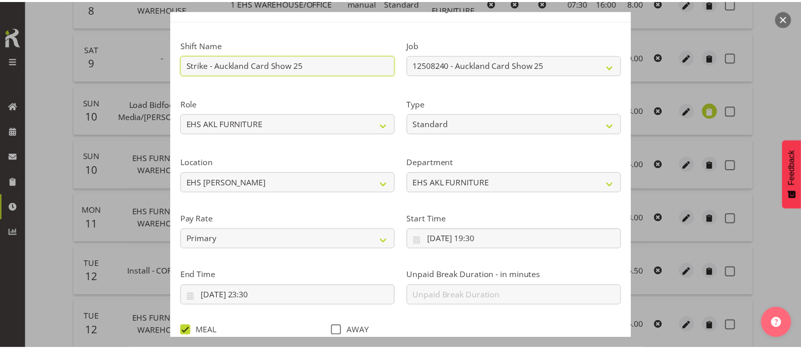
scroll to position [121, 0]
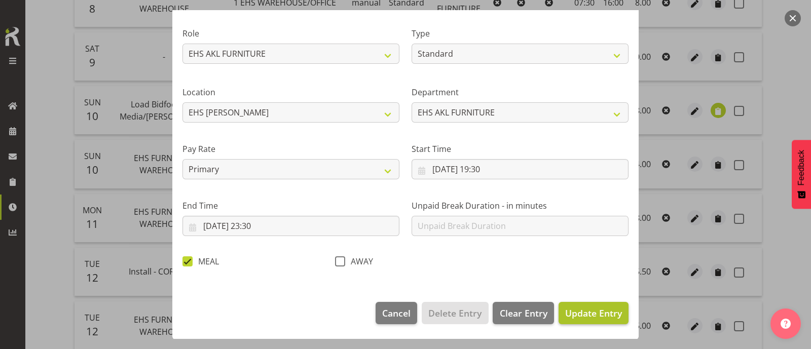
type input "Strike - Auckland Card Show 25"
click at [597, 315] on span "Update Entry" at bounding box center [593, 313] width 57 height 12
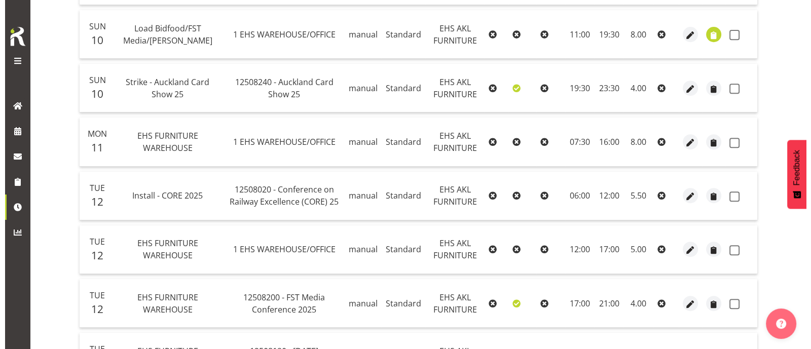
scroll to position [605, 0]
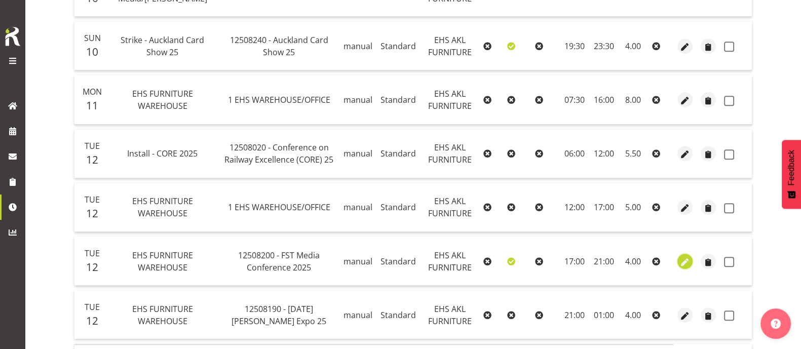
click at [683, 256] on span "button" at bounding box center [686, 262] width 12 height 12
select select "Standard"
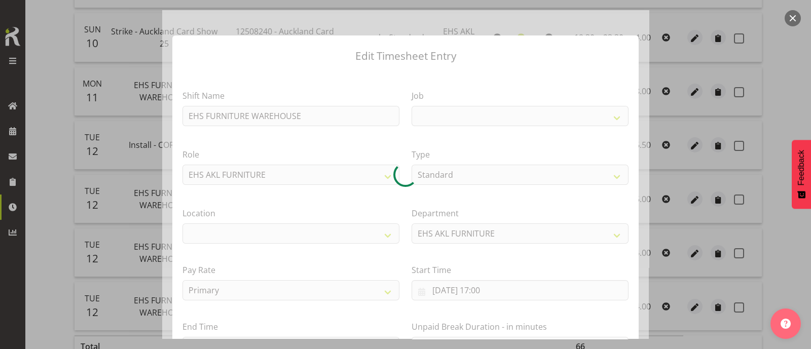
select select
select select "10200"
select select "35"
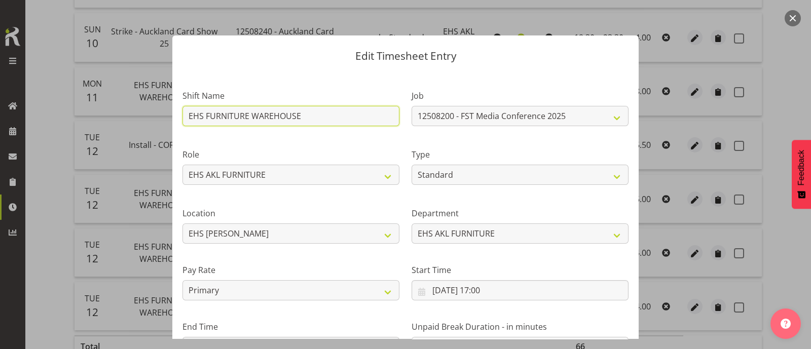
drag, startPoint x: 303, startPoint y: 115, endPoint x: 162, endPoint y: 126, distance: 140.8
click at [162, 126] on div "Edit Timesheet Entry Shift Name EHS FURNITURE WAREHOUSE Job 1 Carlton Events 1 …" at bounding box center [405, 174] width 486 height 329
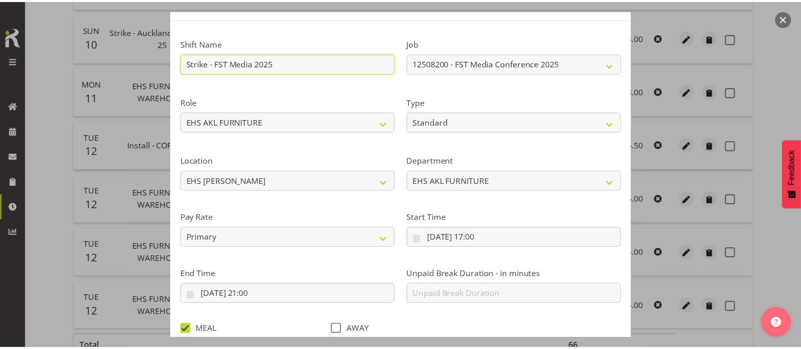
scroll to position [121, 0]
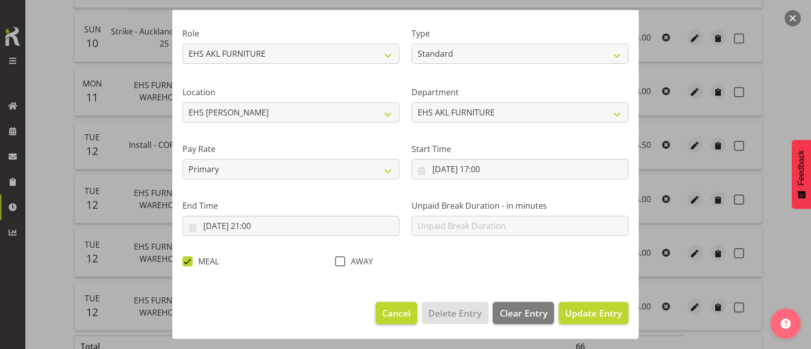
type input "Strike - FST Media 2025"
click at [393, 315] on span "Cancel" at bounding box center [396, 313] width 28 height 13
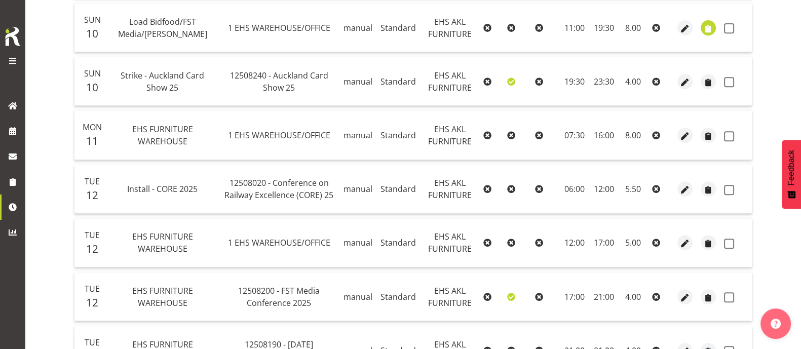
scroll to position [668, 0]
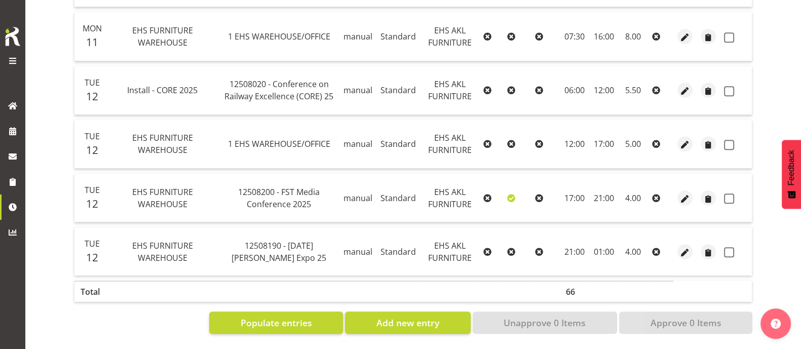
drag, startPoint x: 53, startPoint y: 167, endPoint x: 42, endPoint y: 190, distance: 25.4
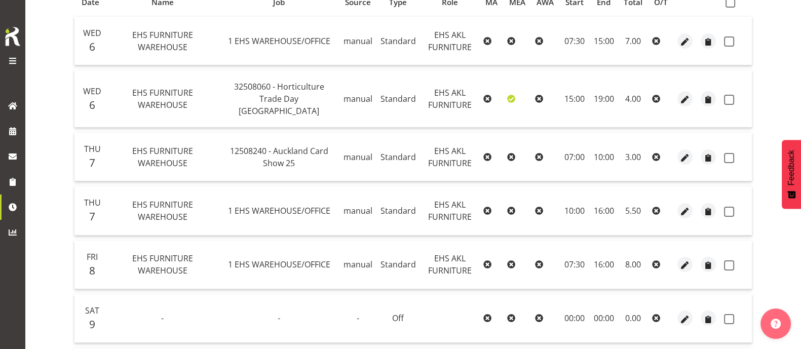
scroll to position [0, 0]
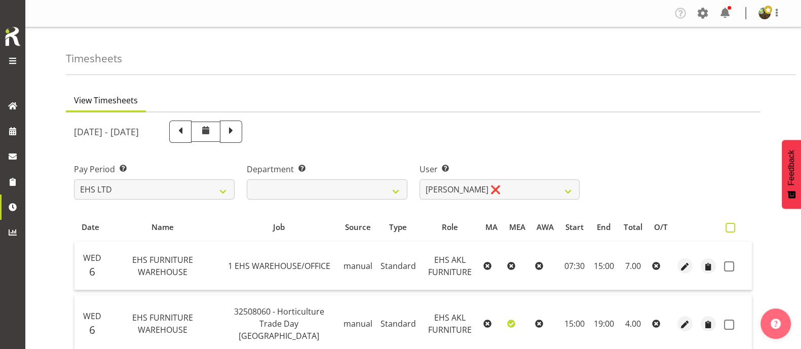
click at [732, 229] on span at bounding box center [731, 228] width 10 height 10
click at [732, 229] on input "checkbox" at bounding box center [729, 227] width 7 height 7
checkbox input "true"
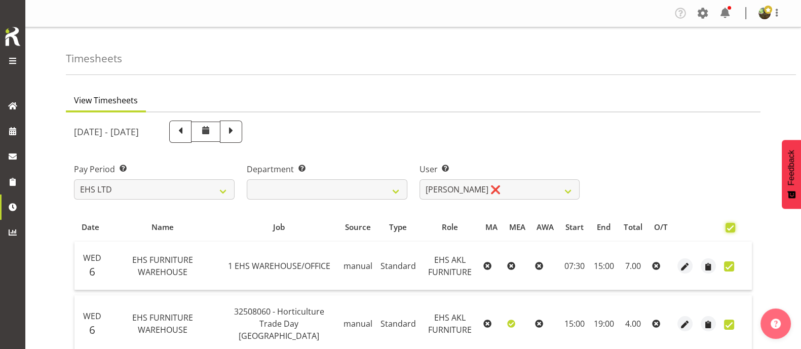
checkbox input "true"
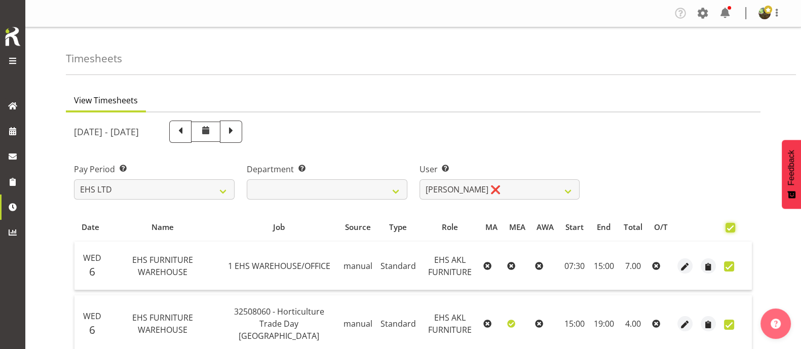
checkbox input "true"
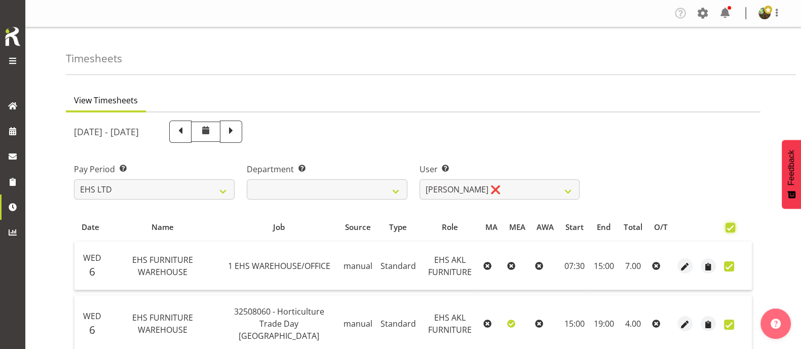
checkbox input "true"
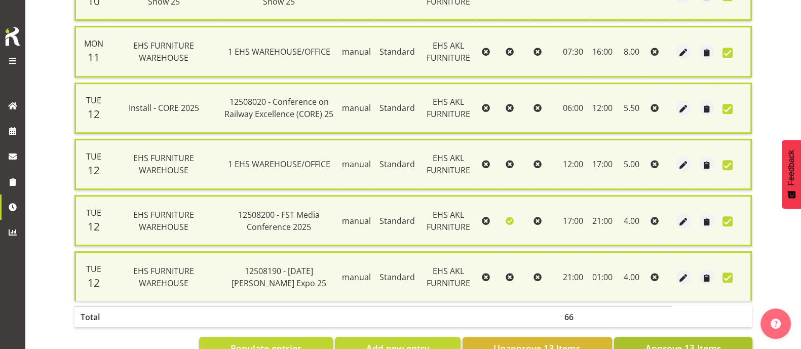
scroll to position [695, 0]
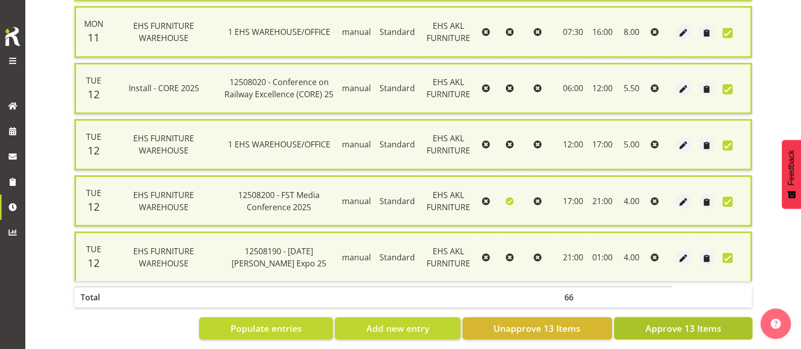
click at [680, 322] on span "Approve 13 Items" at bounding box center [683, 328] width 76 height 13
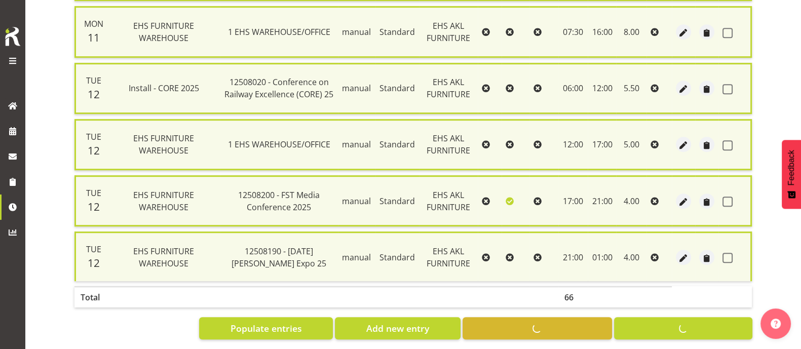
checkbox input "false"
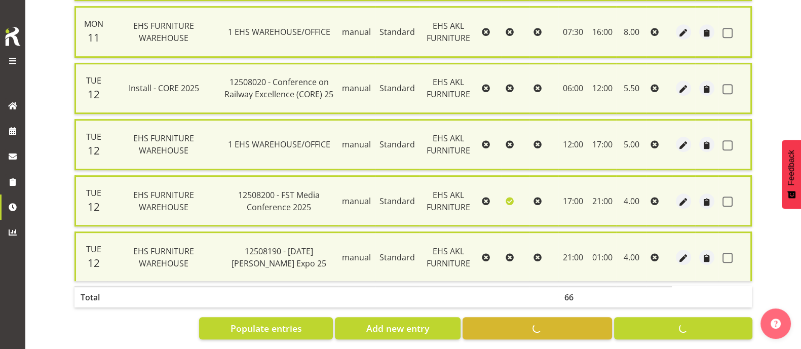
checkbox input "false"
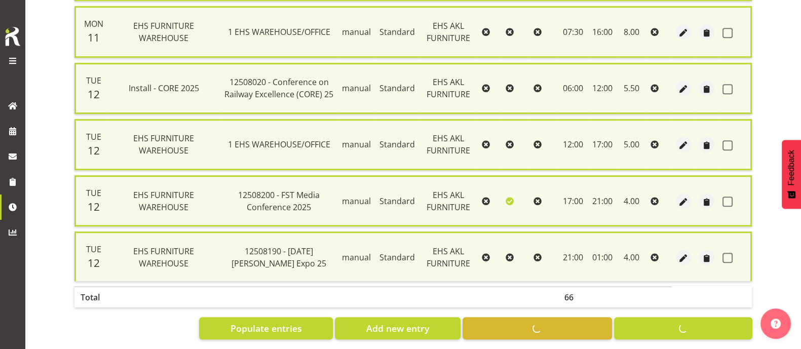
checkbox input "false"
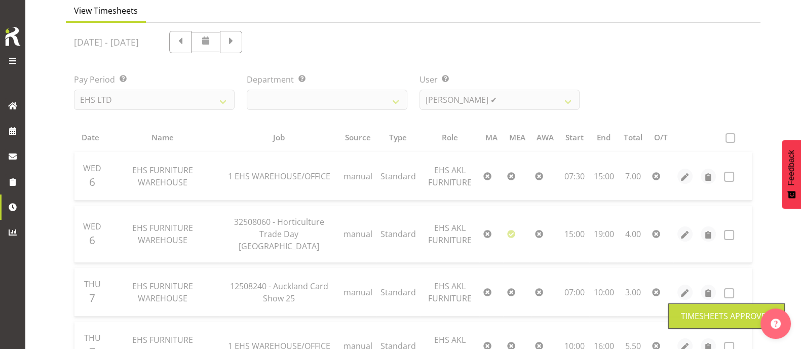
scroll to position [0, 0]
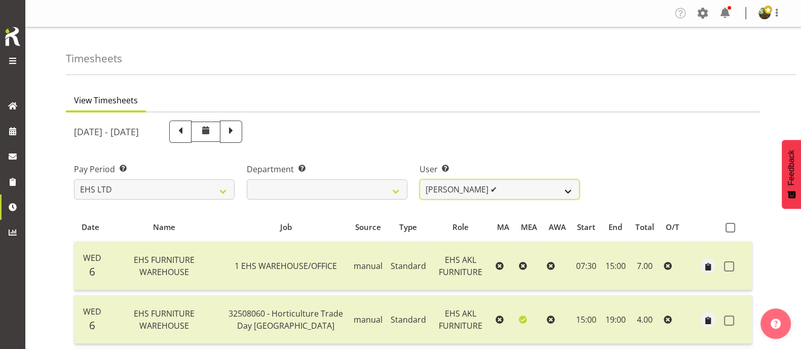
click at [524, 190] on select "[PERSON_NAME] ✔ [PERSON_NAME] ✔ [PERSON_NAME] ✔ [PERSON_NAME] ✔ [PERSON_NAME] ✔…" at bounding box center [500, 189] width 161 height 20
select select "10038"
click at [420, 179] on select "[PERSON_NAME] ✔ [PERSON_NAME] ✔ [PERSON_NAME] ✔ [PERSON_NAME] ✔ [PERSON_NAME] ✔…" at bounding box center [500, 189] width 161 height 20
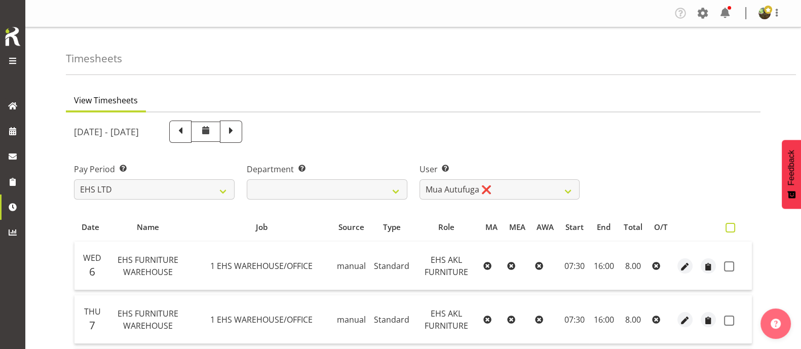
click at [729, 226] on span at bounding box center [731, 228] width 10 height 10
click at [729, 226] on input "checkbox" at bounding box center [729, 227] width 7 height 7
checkbox input "true"
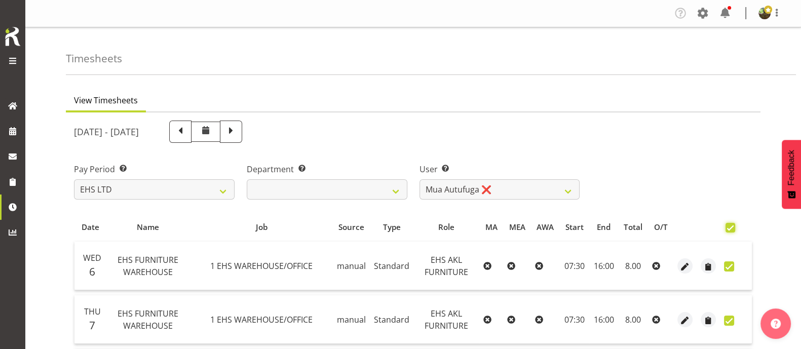
checkbox input "true"
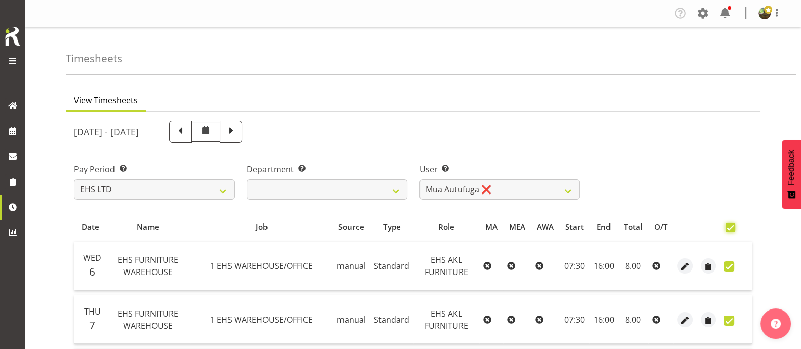
checkbox input "true"
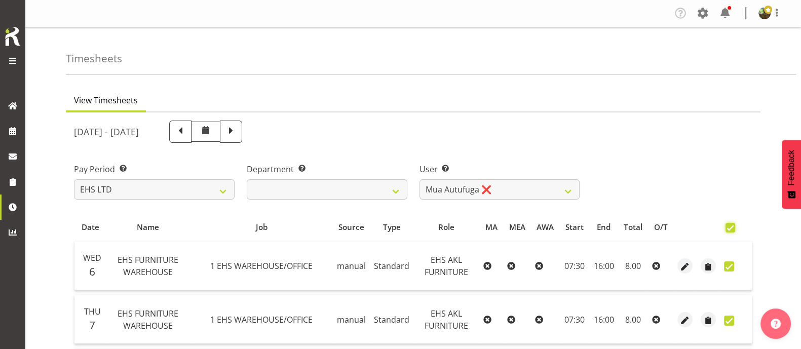
checkbox input "true"
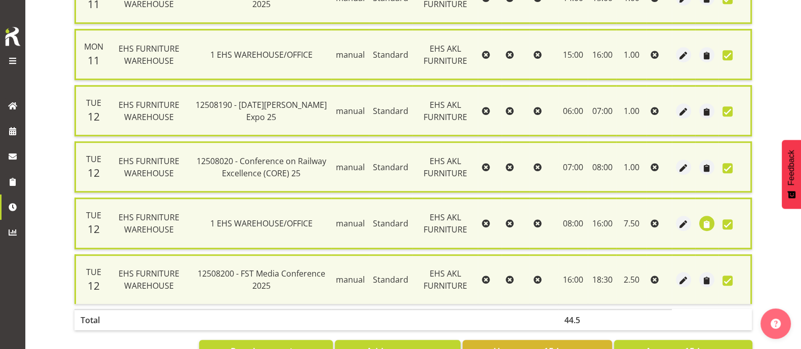
scroll to position [806, 0]
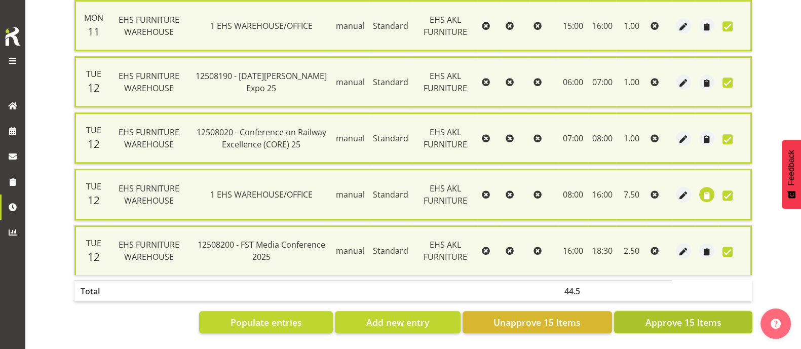
click at [719, 316] on span "Approve 15 Items" at bounding box center [683, 322] width 76 height 13
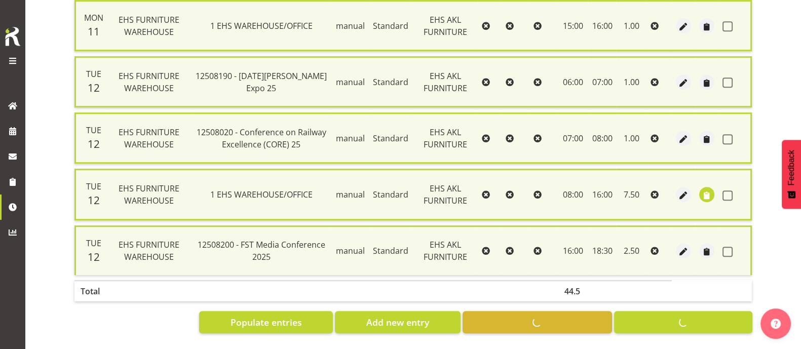
checkbox input "false"
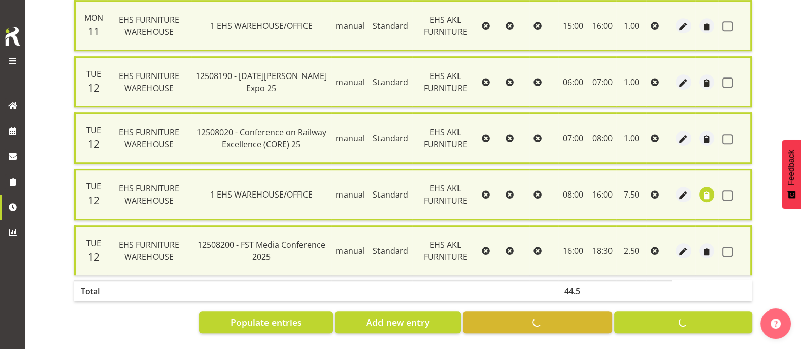
checkbox input "false"
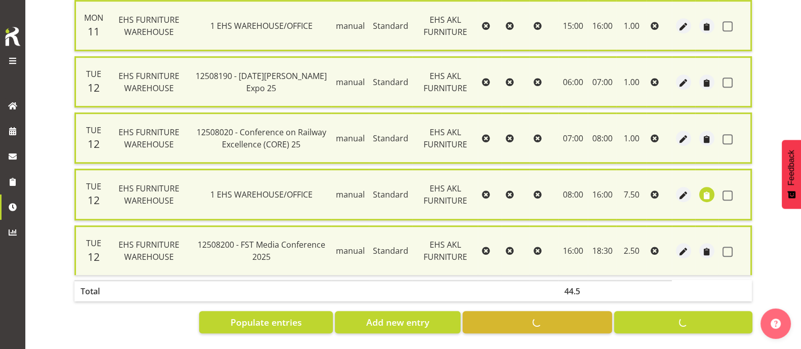
checkbox input "false"
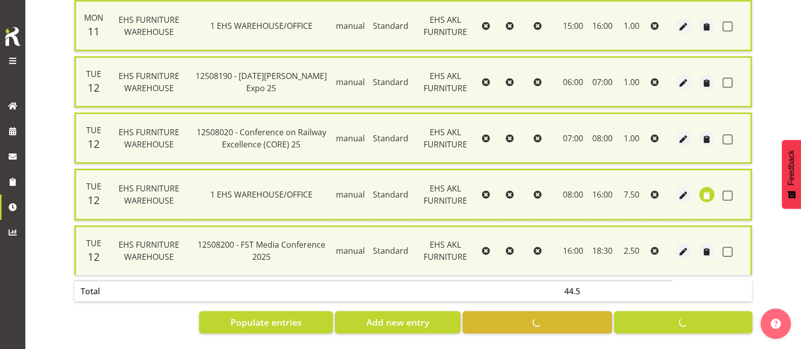
checkbox input "false"
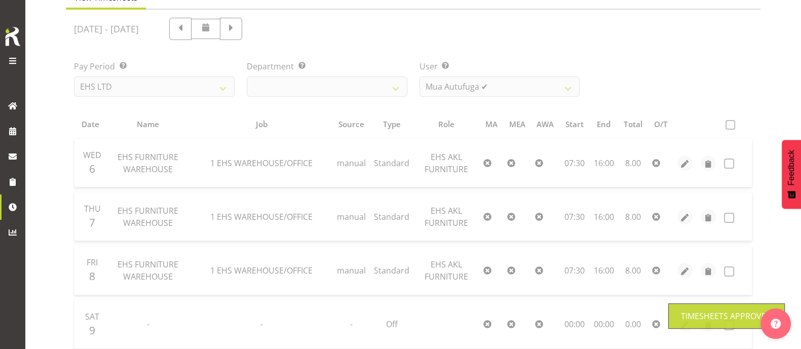
scroll to position [0, 0]
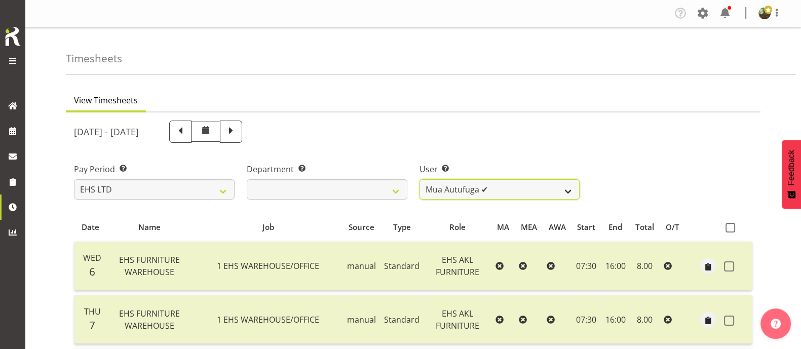
click at [521, 190] on select "[PERSON_NAME] ✔ [PERSON_NAME] ✔ [PERSON_NAME] ✔ [PERSON_NAME] ✔ [PERSON_NAME] ✔…" at bounding box center [500, 189] width 161 height 20
select select "3423"
click at [420, 179] on select "[PERSON_NAME] ✔ [PERSON_NAME] ✔ [PERSON_NAME] ✔ [PERSON_NAME] ✔ [PERSON_NAME] ✔…" at bounding box center [500, 189] width 161 height 20
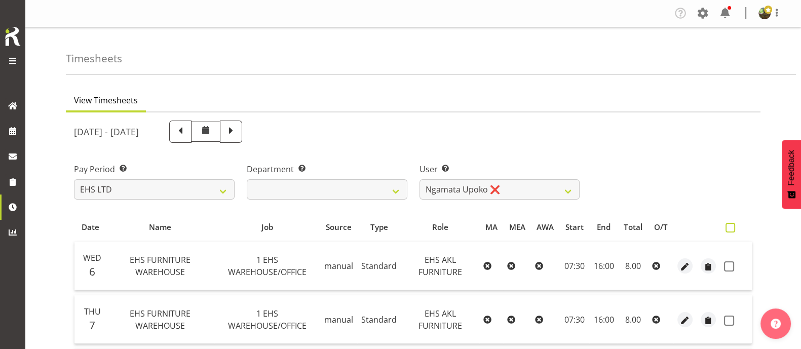
click at [734, 227] on span at bounding box center [731, 228] width 10 height 10
click at [732, 227] on input "checkbox" at bounding box center [729, 227] width 7 height 7
checkbox input "true"
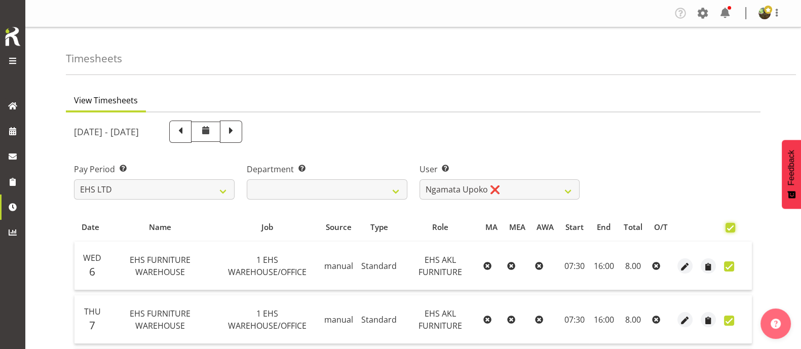
checkbox input "true"
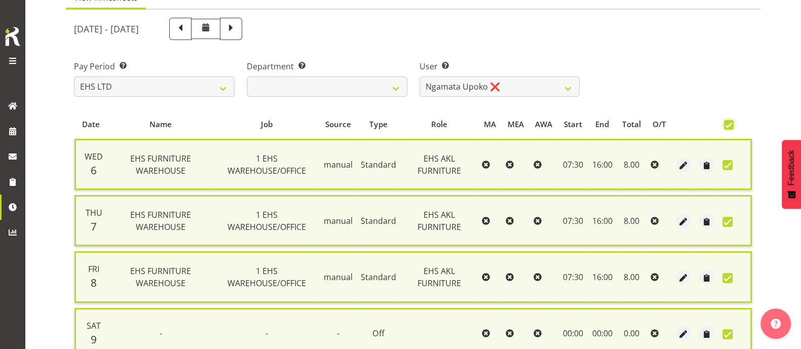
scroll to position [360, 0]
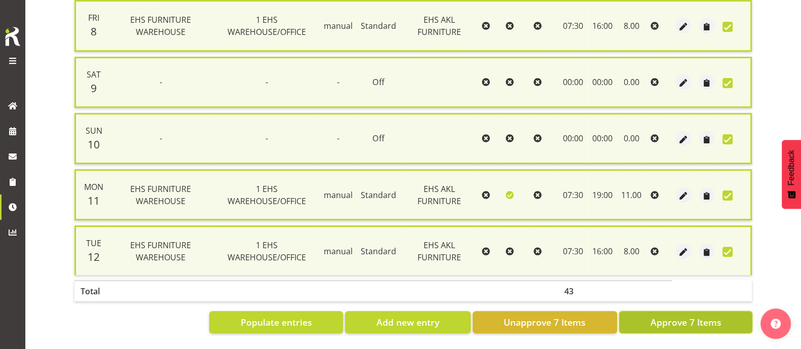
click at [697, 316] on span "Approve 7 Items" at bounding box center [685, 322] width 71 height 13
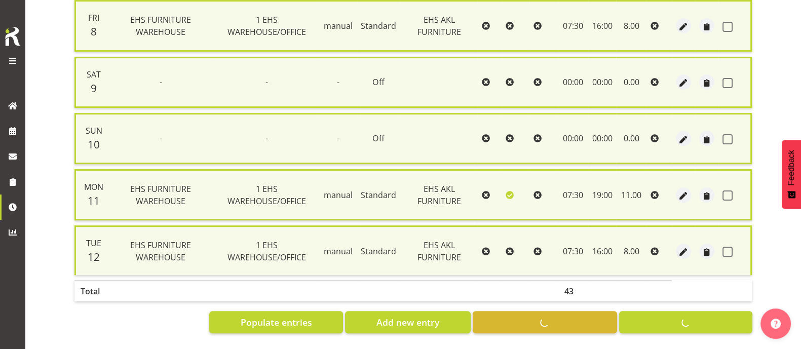
checkbox input "false"
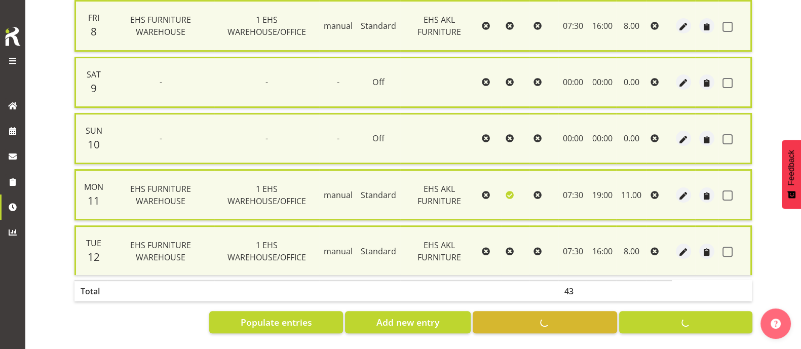
checkbox input "false"
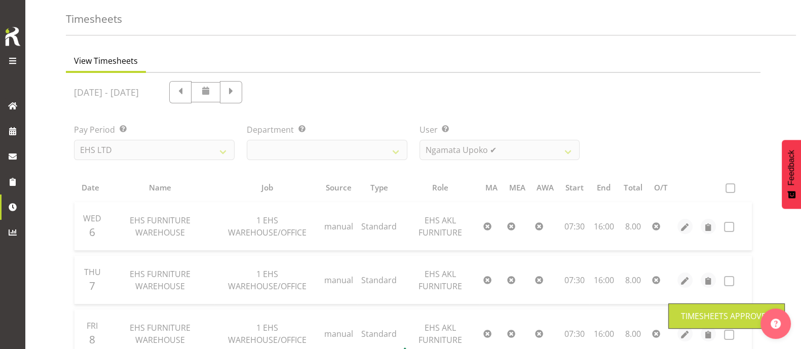
scroll to position [0, 0]
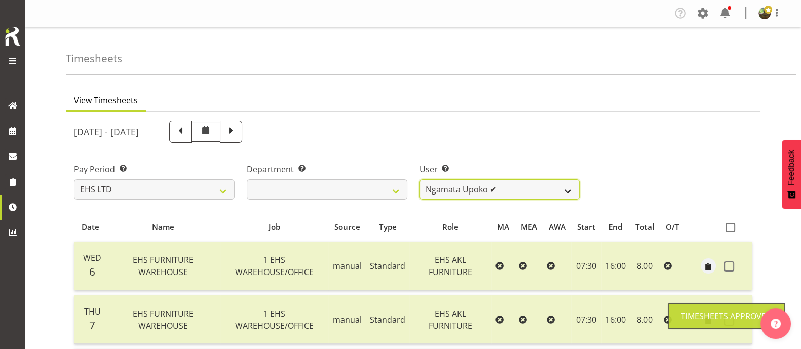
click at [532, 190] on select "[PERSON_NAME] ✔ [PERSON_NAME] ✔ [PERSON_NAME] ✔ [PERSON_NAME] ✔ [PERSON_NAME] ✔…" at bounding box center [500, 189] width 161 height 20
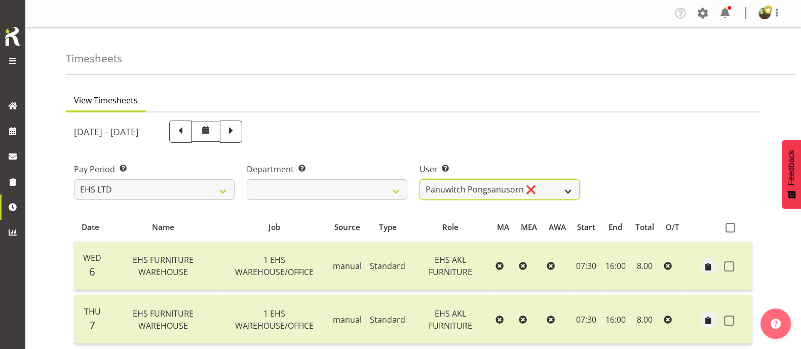
click at [420, 179] on select "[PERSON_NAME] ✔ [PERSON_NAME] ✔ [PERSON_NAME] ✔ [PERSON_NAME] ✔ [PERSON_NAME] ✔…" at bounding box center [500, 189] width 161 height 20
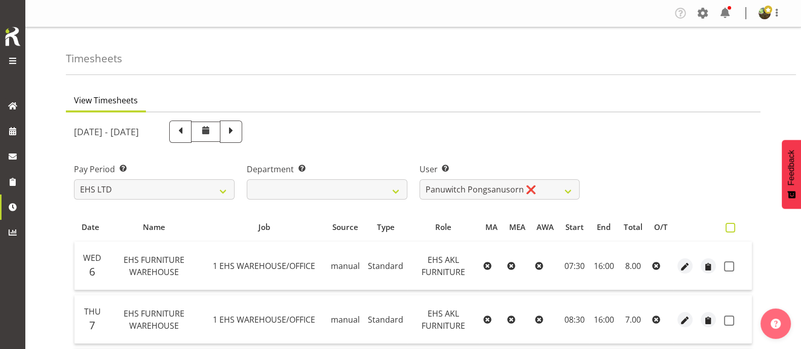
click at [728, 227] on span at bounding box center [731, 228] width 10 height 10
click at [728, 227] on input "checkbox" at bounding box center [729, 227] width 7 height 7
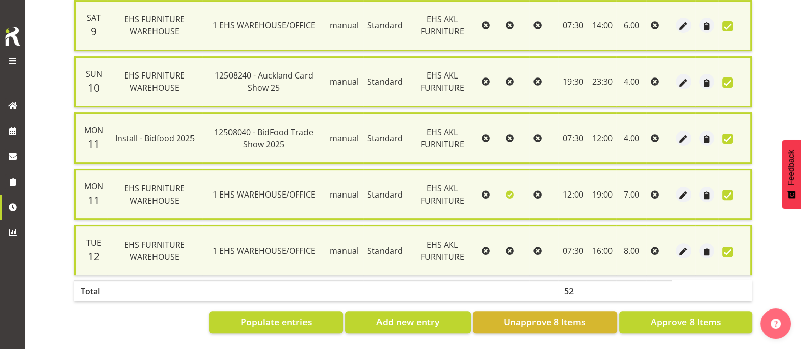
scroll to position [416, 0]
click at [684, 315] on span "Approve 8 Items" at bounding box center [685, 321] width 71 height 13
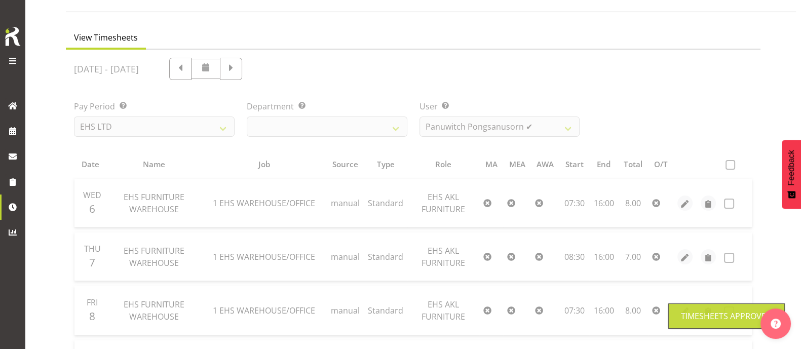
scroll to position [0, 0]
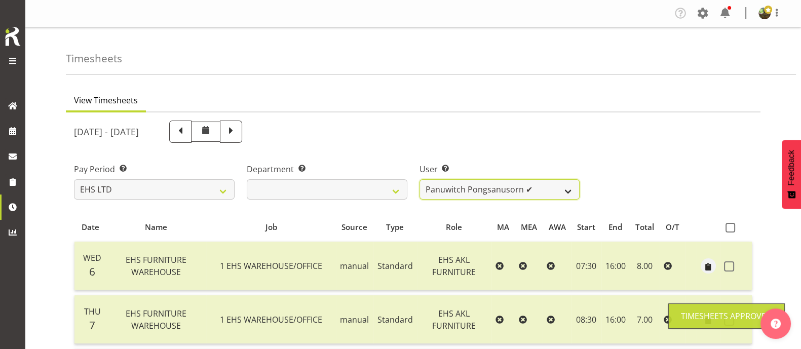
click at [546, 187] on select "[PERSON_NAME] ✔ [PERSON_NAME] ✔ [PERSON_NAME] ✔ [PERSON_NAME] ✔ [PERSON_NAME] ✔…" at bounding box center [500, 189] width 161 height 20
click at [420, 179] on select "[PERSON_NAME] ✔ [PERSON_NAME] ✔ [PERSON_NAME] ✔ [PERSON_NAME] ✔ [PERSON_NAME] ✔…" at bounding box center [500, 189] width 161 height 20
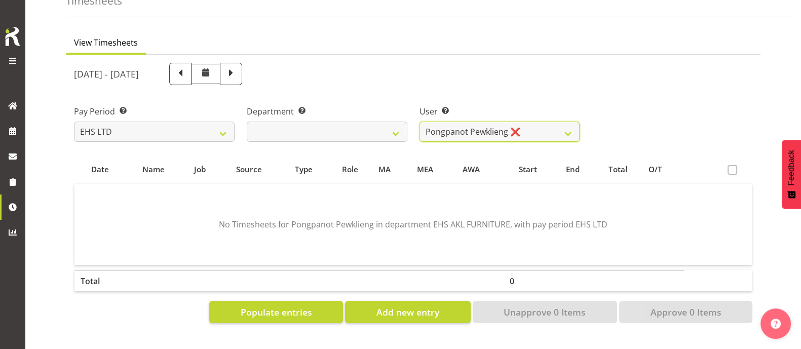
scroll to position [126, 0]
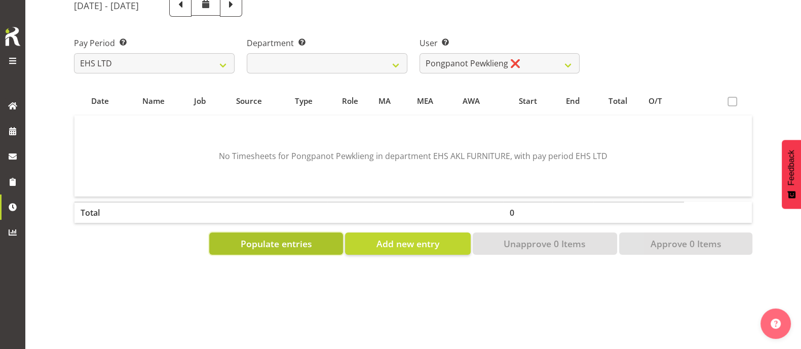
click at [275, 239] on span "Populate entries" at bounding box center [276, 243] width 71 height 13
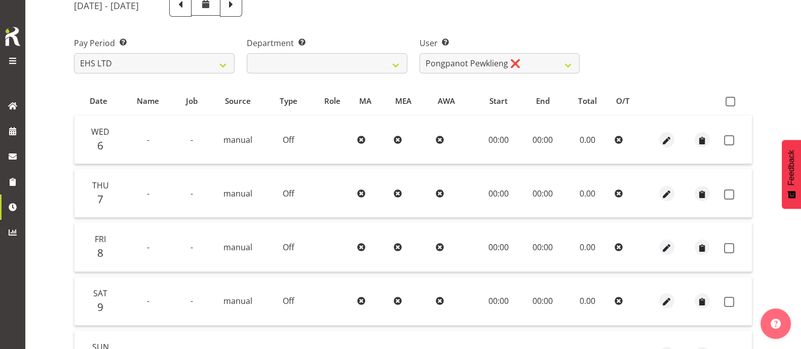
click at [722, 100] on th at bounding box center [736, 100] width 32 height 19
drag, startPoint x: 732, startPoint y: 97, endPoint x: 727, endPoint y: 119, distance: 22.5
click at [732, 98] on span at bounding box center [731, 102] width 10 height 10
click at [732, 98] on input "checkbox" at bounding box center [729, 101] width 7 height 7
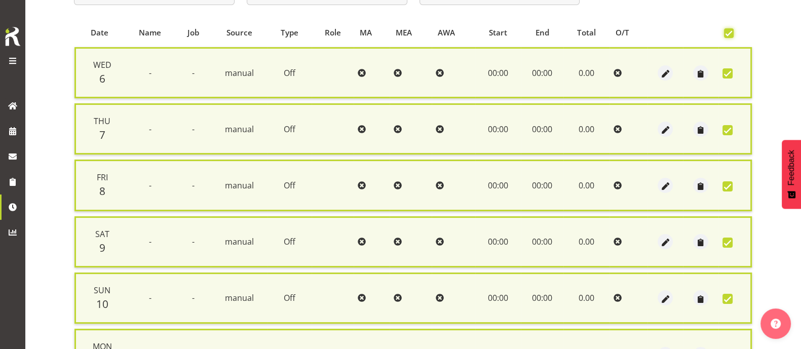
scroll to position [360, 0]
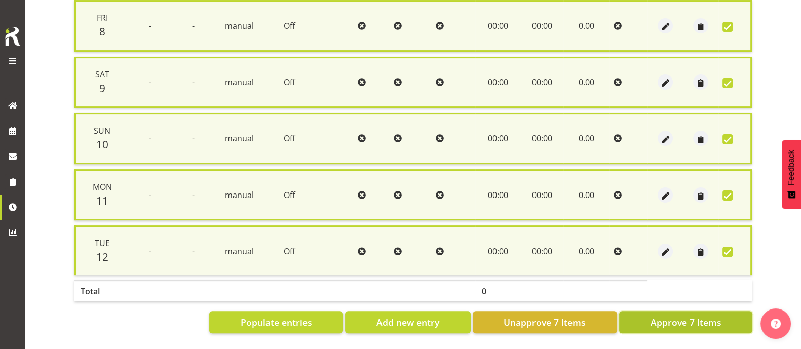
click at [702, 316] on span "Approve 7 Items" at bounding box center [685, 322] width 71 height 13
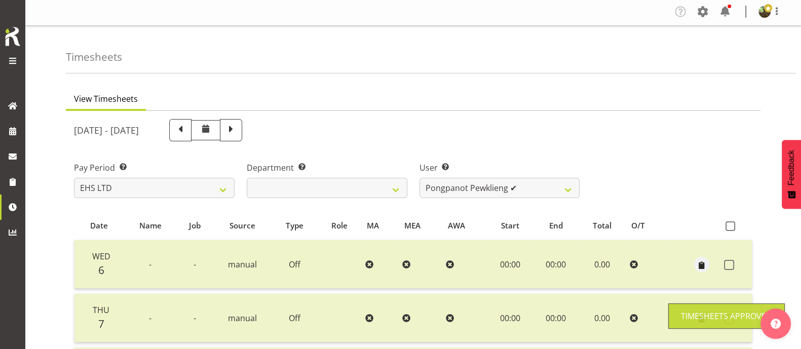
scroll to position [0, 0]
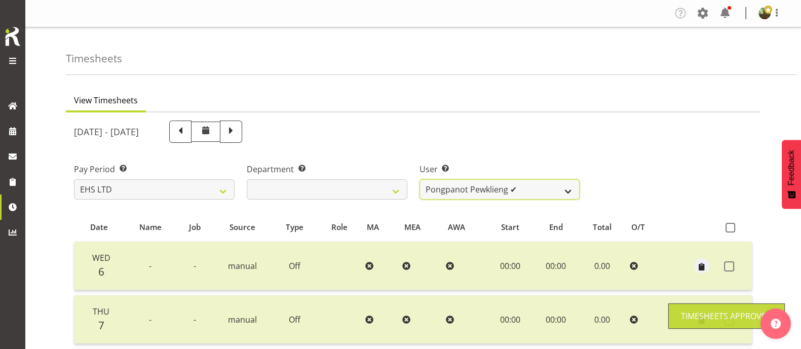
click at [537, 190] on select "[PERSON_NAME] ✔ [PERSON_NAME] ✔ [PERSON_NAME] ✔ [PERSON_NAME] ✔ [PERSON_NAME] ✔…" at bounding box center [500, 189] width 161 height 20
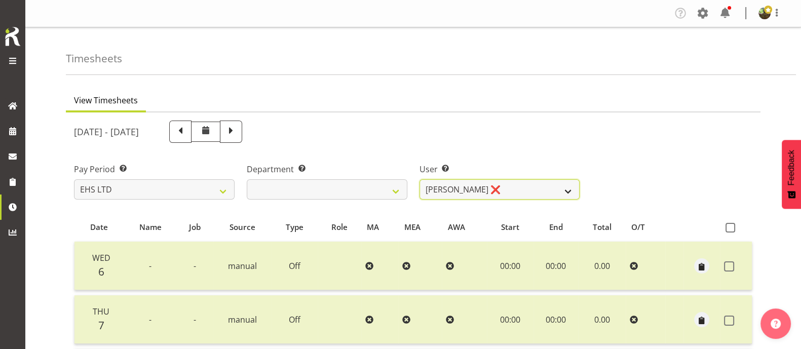
click at [420, 179] on select "[PERSON_NAME] ✔ [PERSON_NAME] ✔ [PERSON_NAME] ✔ [PERSON_NAME] ✔ [PERSON_NAME] ✔…" at bounding box center [500, 189] width 161 height 20
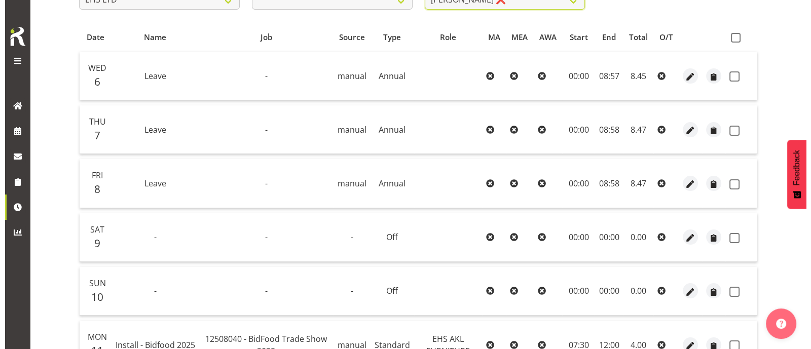
scroll to position [126, 0]
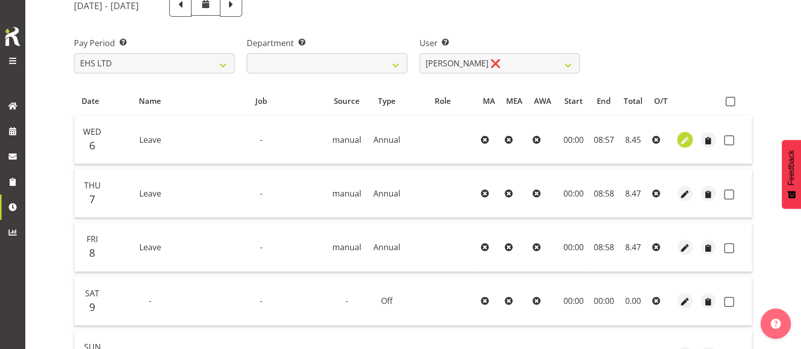
click at [685, 137] on span "button" at bounding box center [686, 141] width 12 height 12
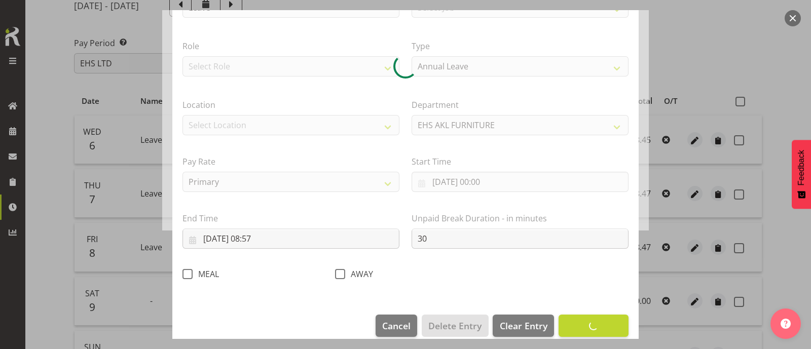
scroll to position [121, 0]
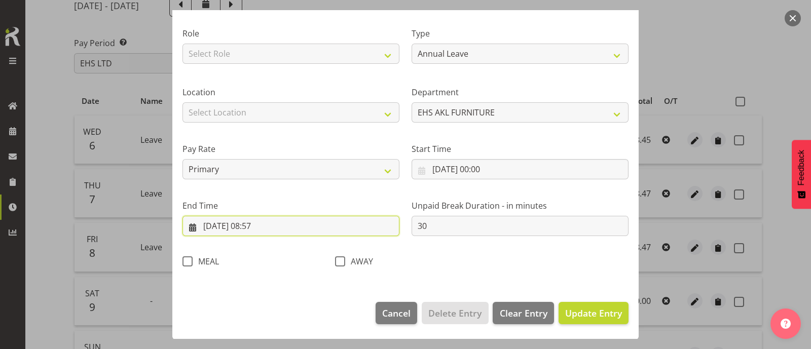
click at [266, 229] on input "[DATE] 08:57" at bounding box center [290, 226] width 217 height 20
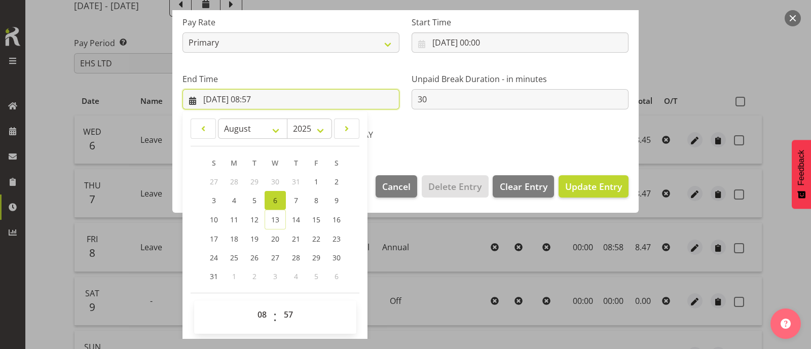
scroll to position [249, 0]
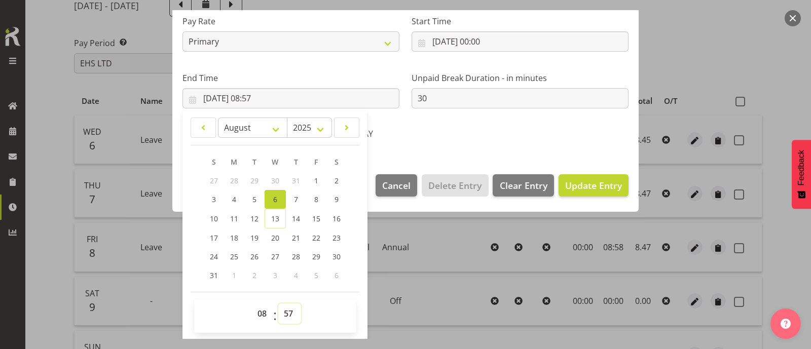
click at [287, 312] on select "00 01 02 03 04 05 06 07 08 09 10 11 12 13 14 15 16 17 18 19 20 21 22 23 24 25 2…" at bounding box center [289, 314] width 23 height 20
click at [278, 304] on select "00 01 02 03 04 05 06 07 08 09 10 11 12 13 14 15 16 17 18 19 20 21 22 23 24 25 2…" at bounding box center [289, 314] width 23 height 20
click at [592, 181] on span "Update Entry" at bounding box center [593, 185] width 57 height 12
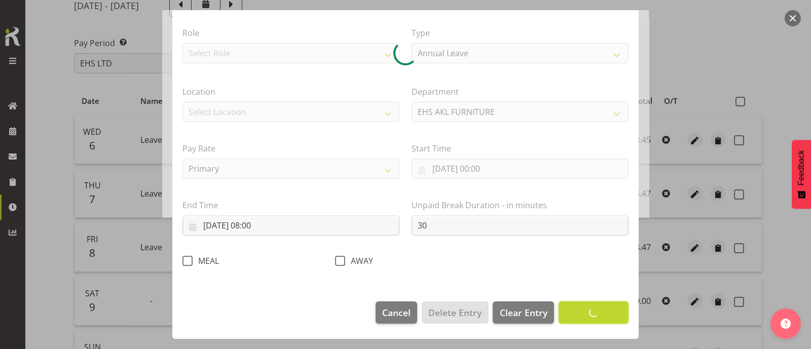
scroll to position [121, 0]
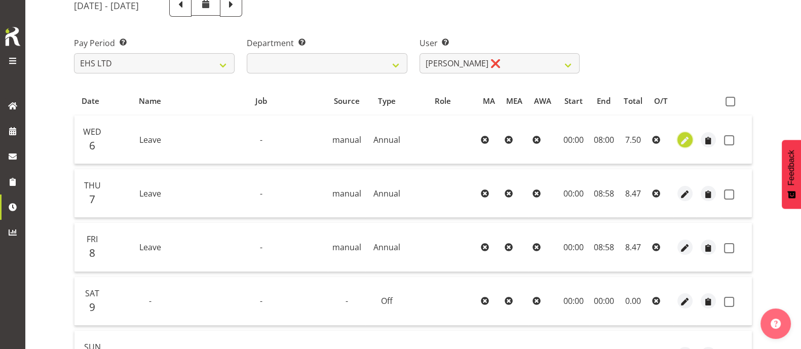
click at [684, 138] on span "button" at bounding box center [686, 141] width 12 height 12
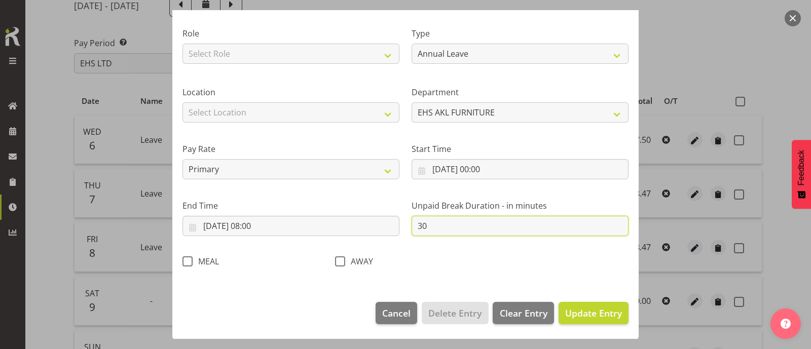
click at [427, 227] on input "30" at bounding box center [519, 226] width 217 height 20
click at [592, 310] on span "Update Entry" at bounding box center [593, 313] width 57 height 12
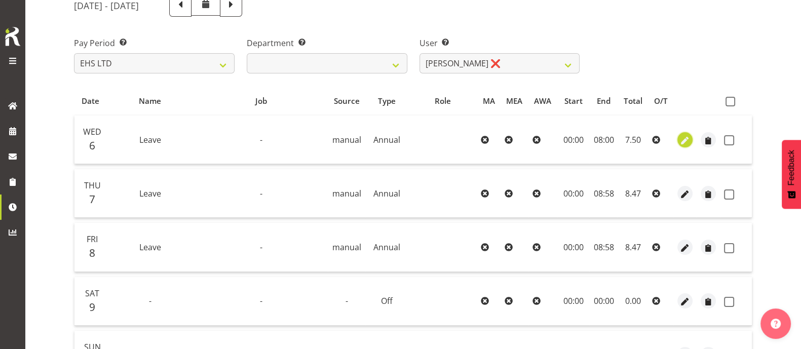
click at [690, 137] on span "button" at bounding box center [686, 141] width 12 height 12
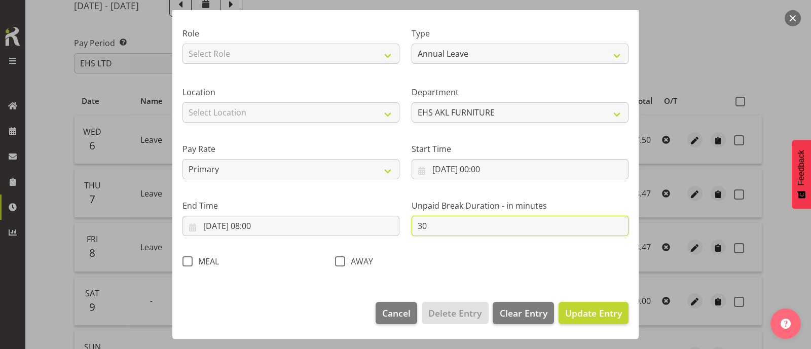
click at [535, 223] on input "30" at bounding box center [519, 226] width 217 height 20
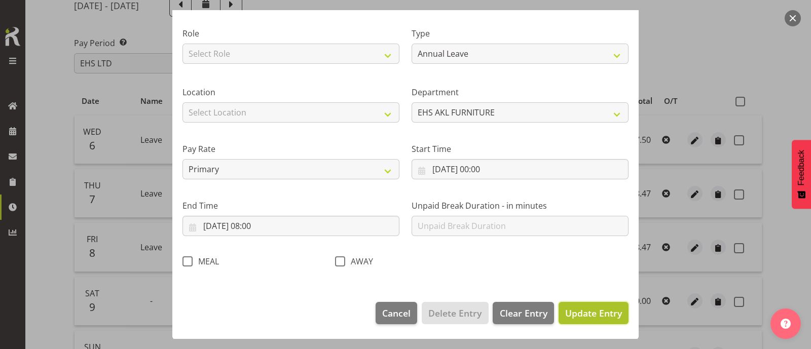
click at [575, 312] on span "Update Entry" at bounding box center [593, 313] width 57 height 12
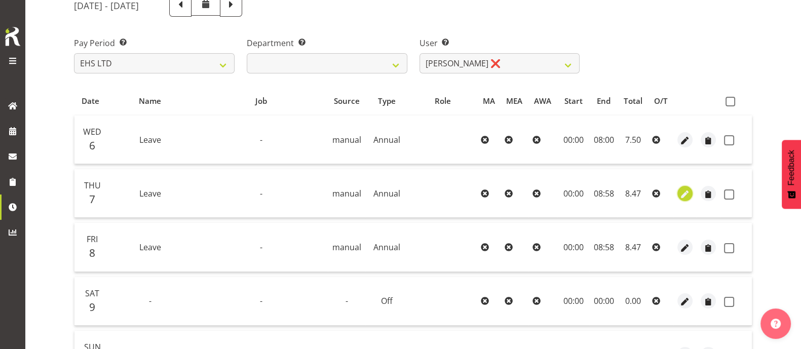
click at [684, 190] on span "button" at bounding box center [686, 195] width 12 height 12
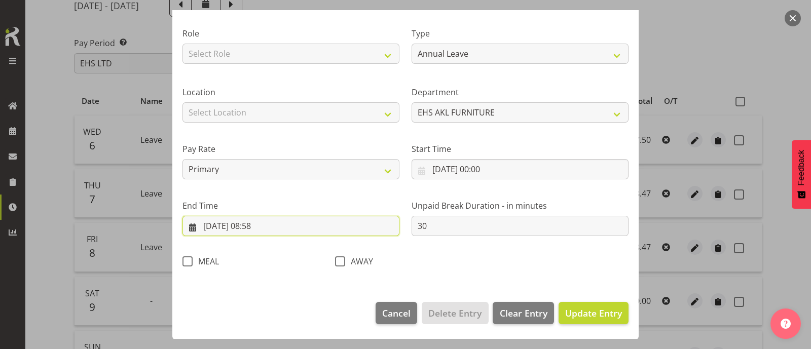
click at [269, 227] on input "[DATE] 08:58" at bounding box center [290, 226] width 217 height 20
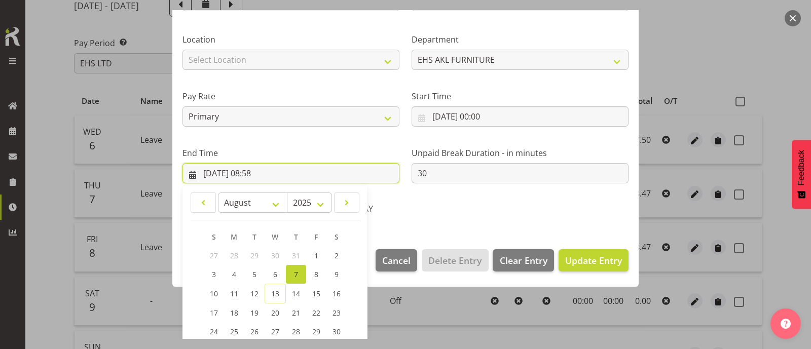
scroll to position [248, 0]
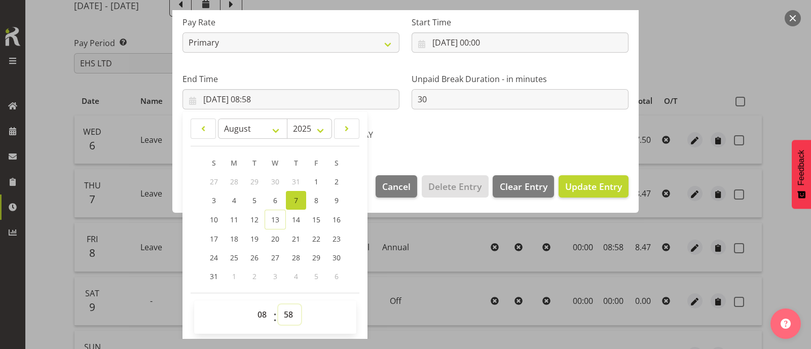
drag, startPoint x: 289, startPoint y: 311, endPoint x: 289, endPoint y: 305, distance: 6.1
click at [289, 311] on select "00 01 02 03 04 05 06 07 08 09 10 11 12 13 14 15 16 17 18 19 20 21 22 23 24 25 2…" at bounding box center [289, 315] width 23 height 20
click at [278, 305] on select "00 01 02 03 04 05 06 07 08 09 10 11 12 13 14 15 16 17 18 19 20 21 22 23 24 25 2…" at bounding box center [289, 315] width 23 height 20
click at [599, 186] on span "Update Entry" at bounding box center [593, 186] width 57 height 12
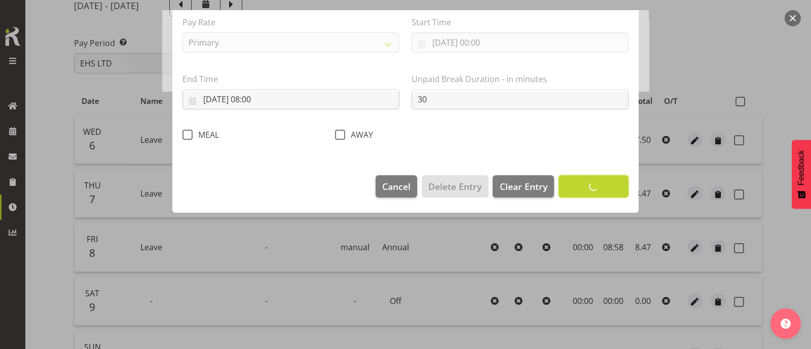
scroll to position [121, 0]
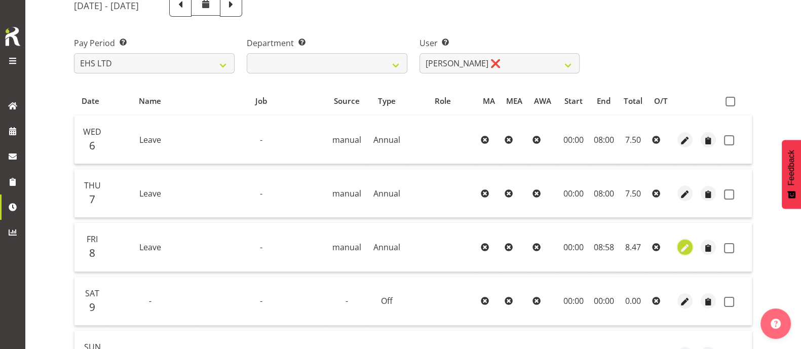
click at [683, 250] on span "button" at bounding box center [686, 248] width 12 height 12
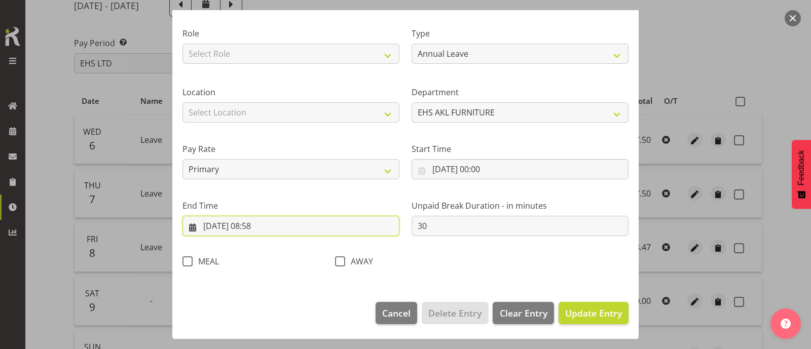
click at [268, 228] on input "[DATE] 08:58" at bounding box center [290, 226] width 217 height 20
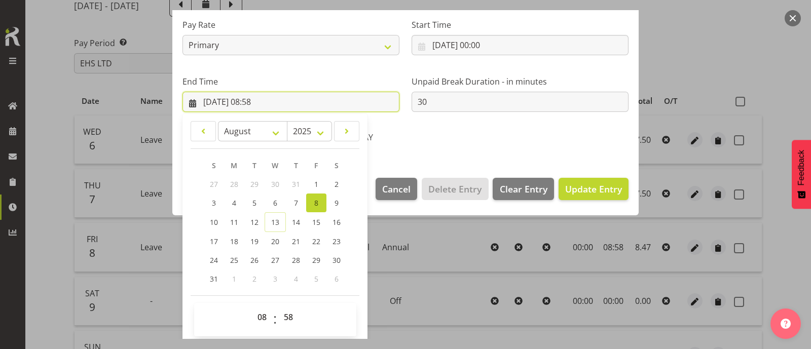
scroll to position [249, 0]
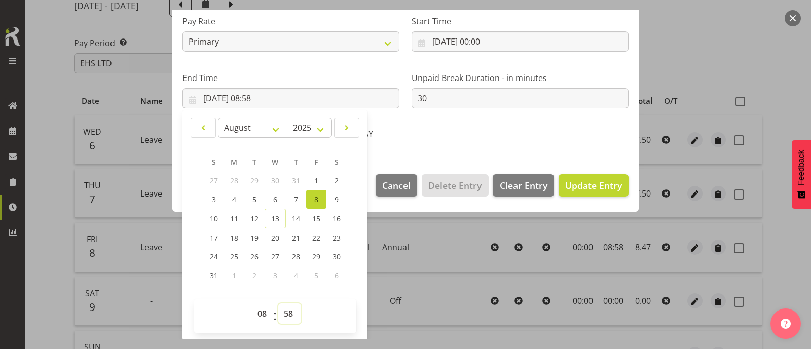
click at [288, 309] on select "00 01 02 03 04 05 06 07 08 09 10 11 12 13 14 15 16 17 18 19 20 21 22 23 24 25 2…" at bounding box center [289, 314] width 23 height 20
click at [278, 304] on select "00 01 02 03 04 05 06 07 08 09 10 11 12 13 14 15 16 17 18 19 20 21 22 23 24 25 2…" at bounding box center [289, 314] width 23 height 20
click at [599, 186] on span "Update Entry" at bounding box center [593, 185] width 57 height 12
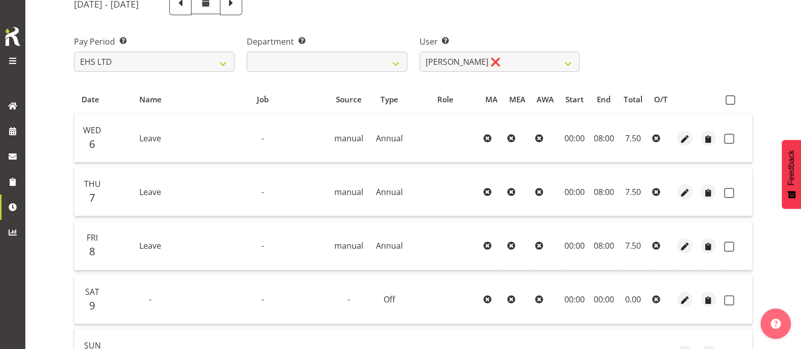
scroll to position [127, 0]
click at [729, 96] on span at bounding box center [731, 101] width 10 height 10
click at [729, 98] on input "checkbox" at bounding box center [729, 101] width 7 height 7
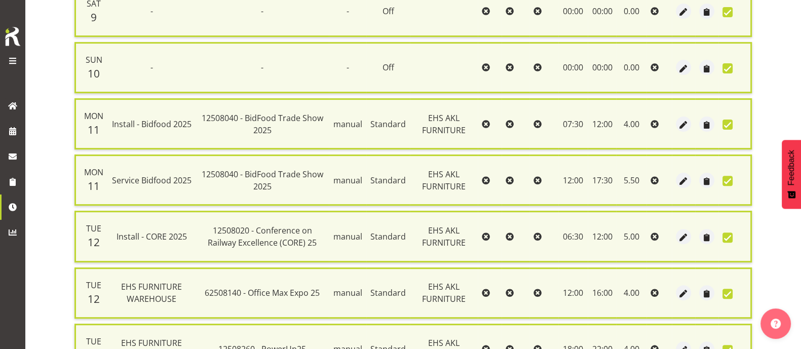
scroll to position [527, 0]
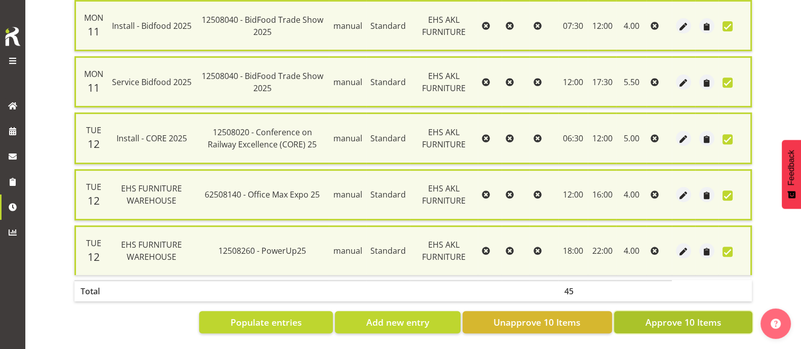
click at [694, 316] on span "Approve 10 Items" at bounding box center [683, 322] width 76 height 13
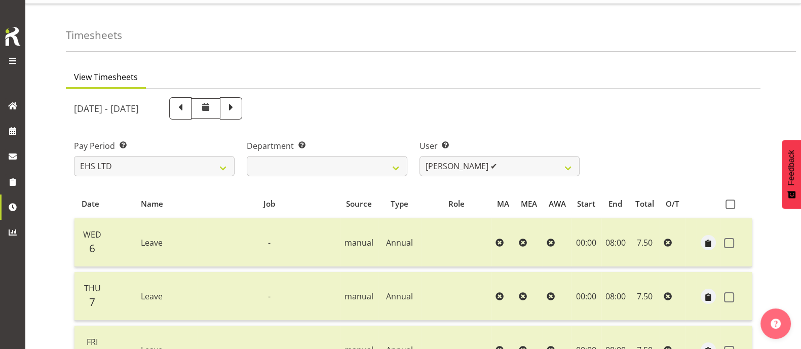
scroll to position [0, 0]
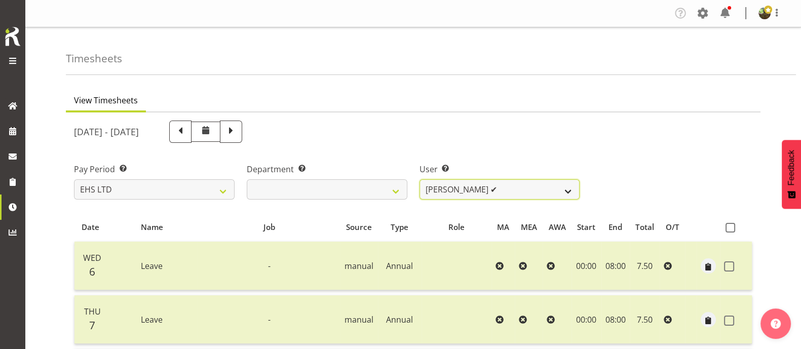
click at [537, 193] on select "[PERSON_NAME] ✔ [PERSON_NAME] ✔ [PERSON_NAME] ✔ [PERSON_NAME] ✔ [PERSON_NAME] ✔…" at bounding box center [500, 189] width 161 height 20
click at [420, 179] on select "[PERSON_NAME] ✔ [PERSON_NAME] ✔ [PERSON_NAME] ✔ [PERSON_NAME] ✔ [PERSON_NAME] ✔…" at bounding box center [500, 189] width 161 height 20
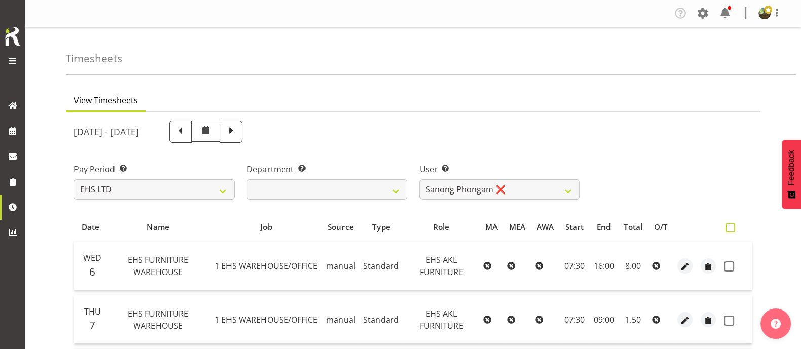
click at [735, 229] on span at bounding box center [731, 228] width 10 height 10
click at [732, 229] on input "checkbox" at bounding box center [729, 227] width 7 height 7
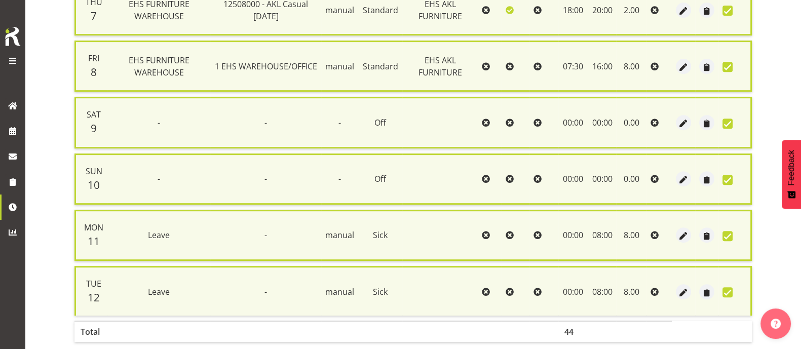
scroll to position [583, 0]
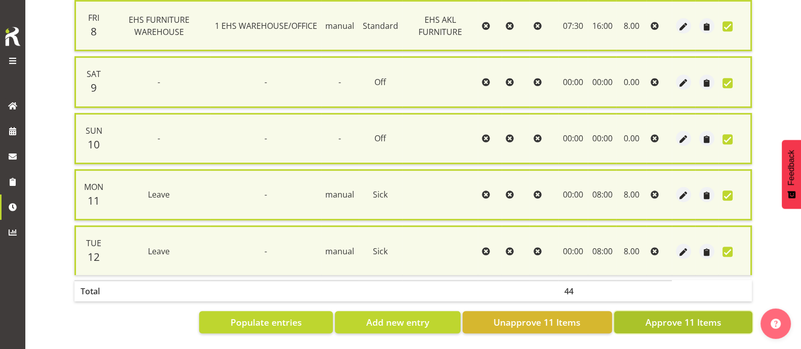
click at [705, 316] on span "Approve 11 Items" at bounding box center [683, 322] width 76 height 13
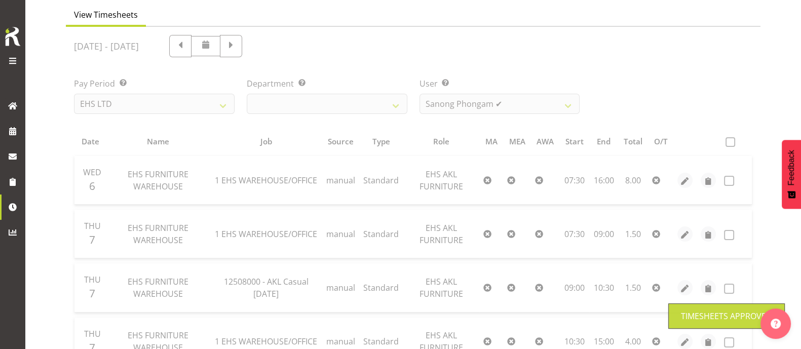
scroll to position [54, 0]
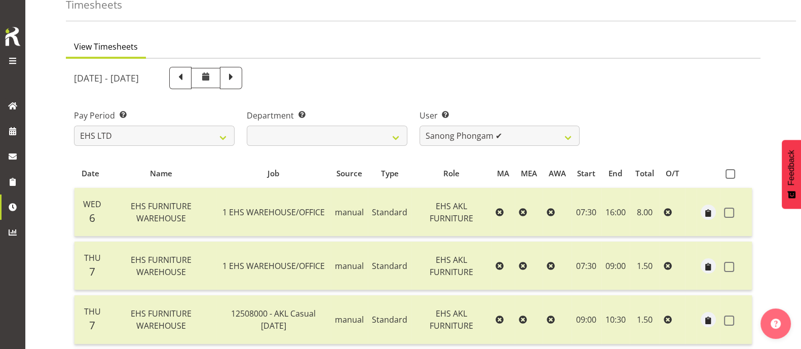
click at [523, 123] on div "User Select user. Note: This is filtered down by the previous two drop-down ite…" at bounding box center [500, 127] width 161 height 36
click at [524, 135] on select "[PERSON_NAME] ✔ [PERSON_NAME] ✔ [PERSON_NAME] ✔ [PERSON_NAME] ✔ [PERSON_NAME] ✔…" at bounding box center [500, 136] width 161 height 20
click at [420, 126] on select "[PERSON_NAME] ✔ [PERSON_NAME] ✔ [PERSON_NAME] ✔ [PERSON_NAME] ✔ [PERSON_NAME] ✔…" at bounding box center [500, 136] width 161 height 20
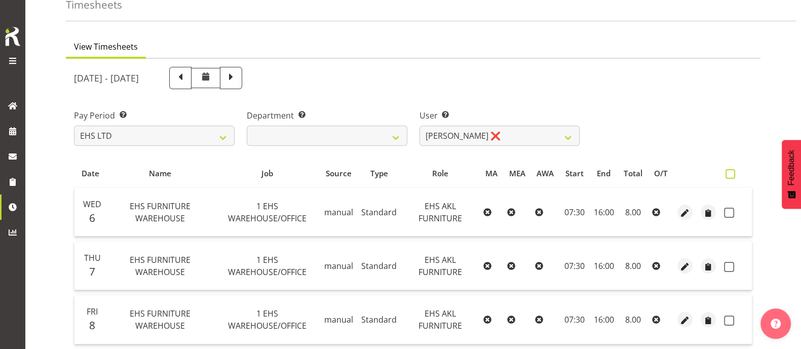
click at [729, 173] on span at bounding box center [731, 174] width 10 height 10
click at [729, 173] on input "checkbox" at bounding box center [729, 174] width 7 height 7
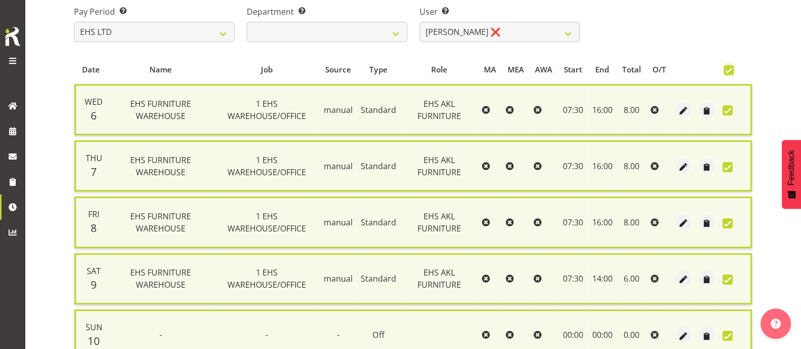
scroll to position [360, 0]
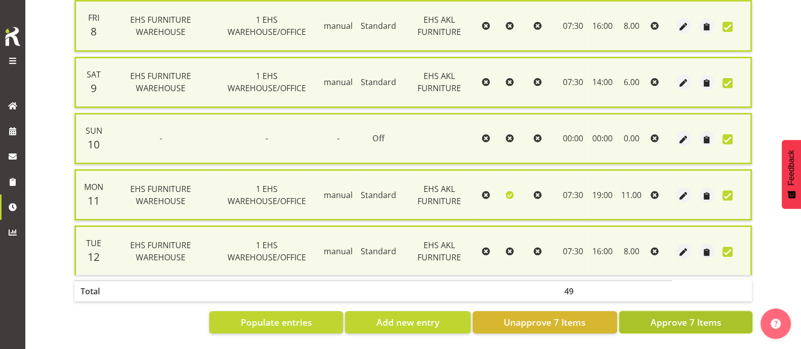
click at [666, 316] on span "Approve 7 Items" at bounding box center [685, 322] width 71 height 13
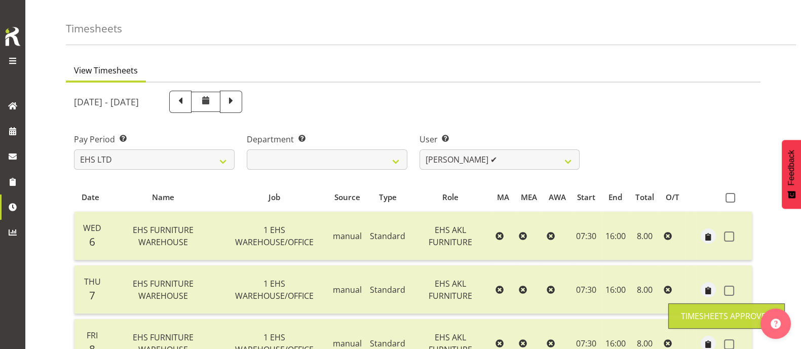
scroll to position [0, 0]
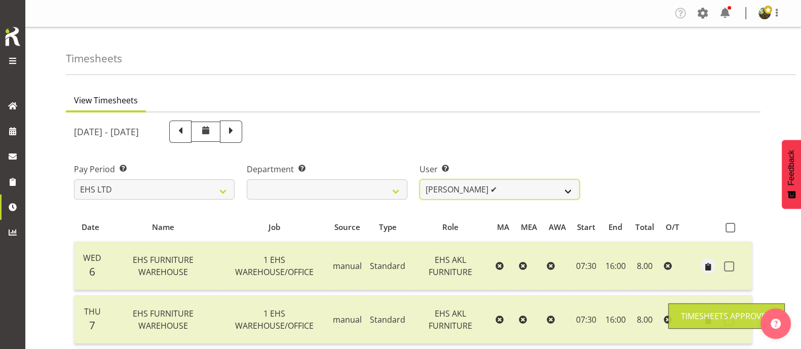
click at [551, 187] on select "[PERSON_NAME] ✔ [PERSON_NAME] ✔ [PERSON_NAME] ✔ [PERSON_NAME] ✔ [PERSON_NAME] ✔…" at bounding box center [500, 189] width 161 height 20
click at [420, 179] on select "[PERSON_NAME] ✔ [PERSON_NAME] ✔ [PERSON_NAME] ✔ [PERSON_NAME] ✔ [PERSON_NAME] ✔…" at bounding box center [500, 189] width 161 height 20
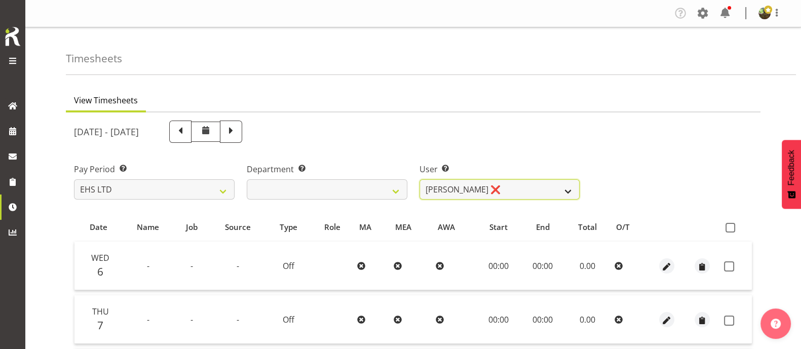
click at [554, 186] on select "[PERSON_NAME] ✔ [PERSON_NAME] ✔ [PERSON_NAME] ✔ [PERSON_NAME] ✔ [PERSON_NAME] ✔…" at bounding box center [500, 189] width 161 height 20
click at [420, 179] on select "[PERSON_NAME] ✔ [PERSON_NAME] ✔ [PERSON_NAME] ✔ [PERSON_NAME] ✔ [PERSON_NAME] ✔…" at bounding box center [500, 189] width 161 height 20
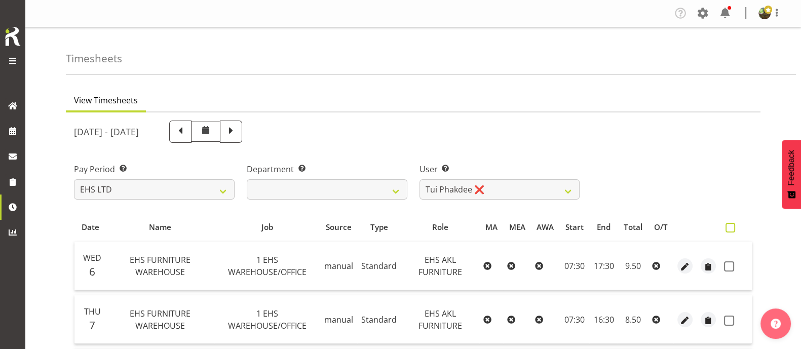
click at [730, 226] on span at bounding box center [731, 228] width 10 height 10
click at [730, 226] on input "checkbox" at bounding box center [729, 227] width 7 height 7
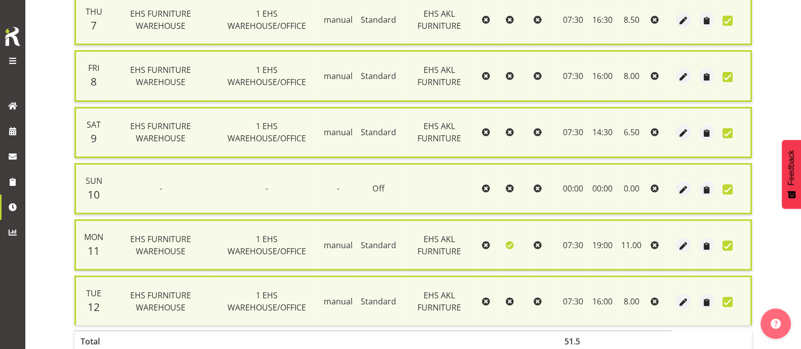
scroll to position [360, 0]
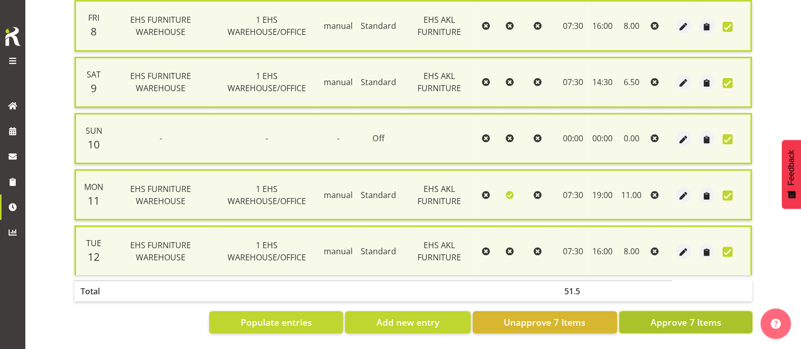
click at [701, 316] on span "Approve 7 Items" at bounding box center [685, 322] width 71 height 13
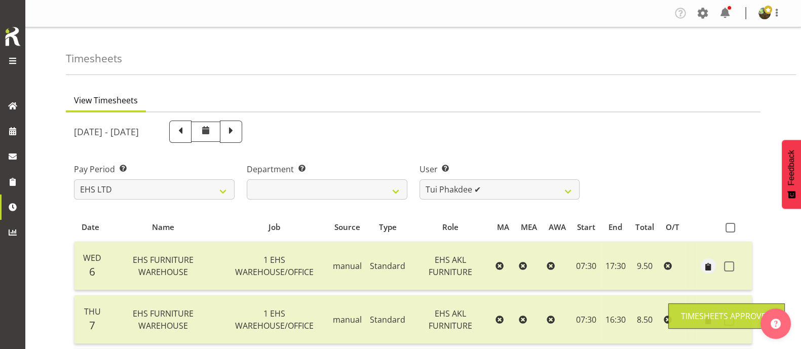
scroll to position [0, 0]
click at [774, 14] on span at bounding box center [777, 13] width 12 height 12
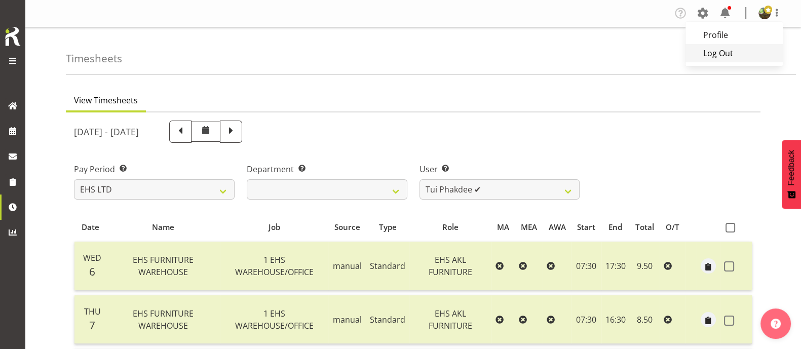
click at [739, 55] on link "Log Out" at bounding box center [734, 53] width 97 height 18
